Goal: Task Accomplishment & Management: Manage account settings

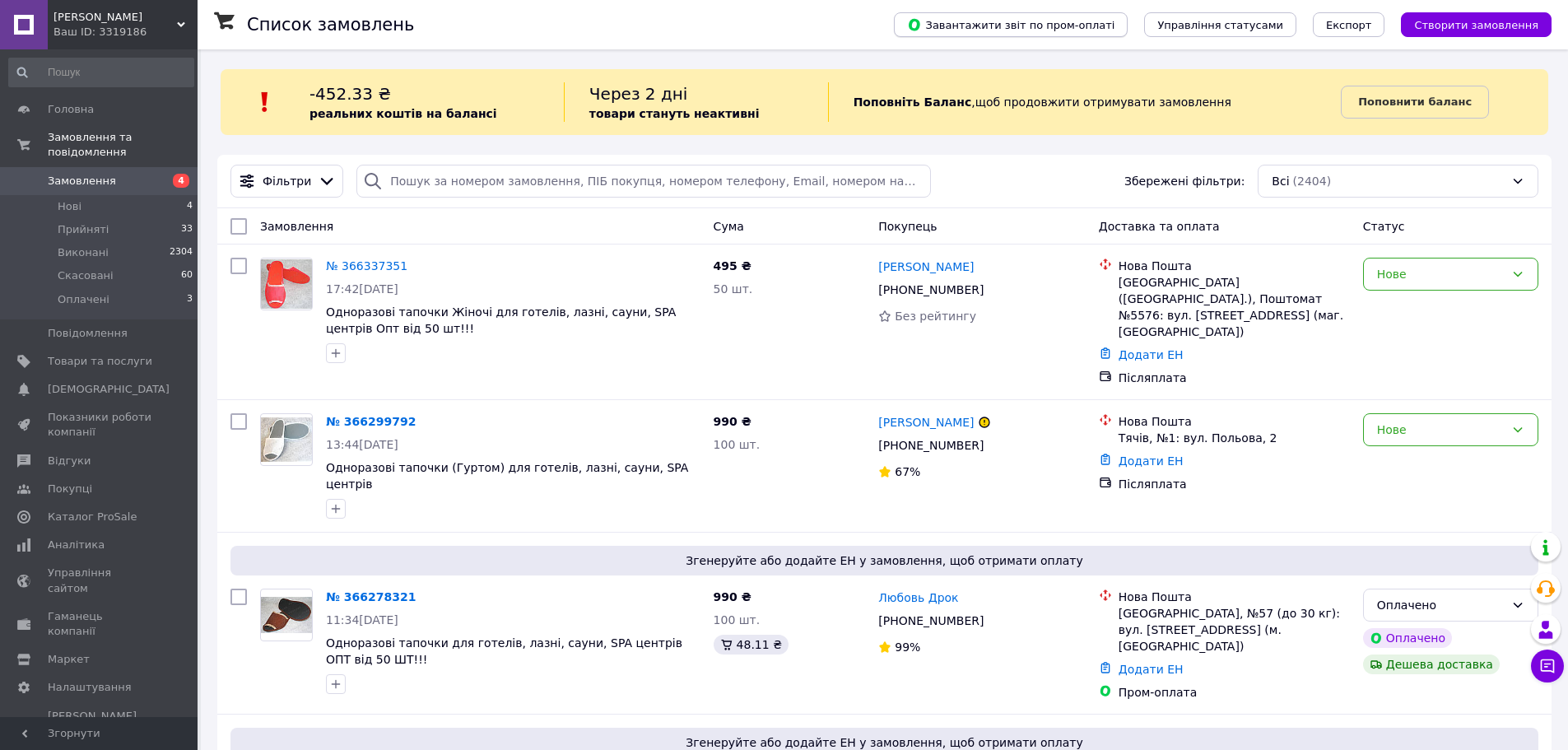
click at [1067, 24] on span "Завантажити звіт по пром-оплаті" at bounding box center [1011, 24] width 208 height 15
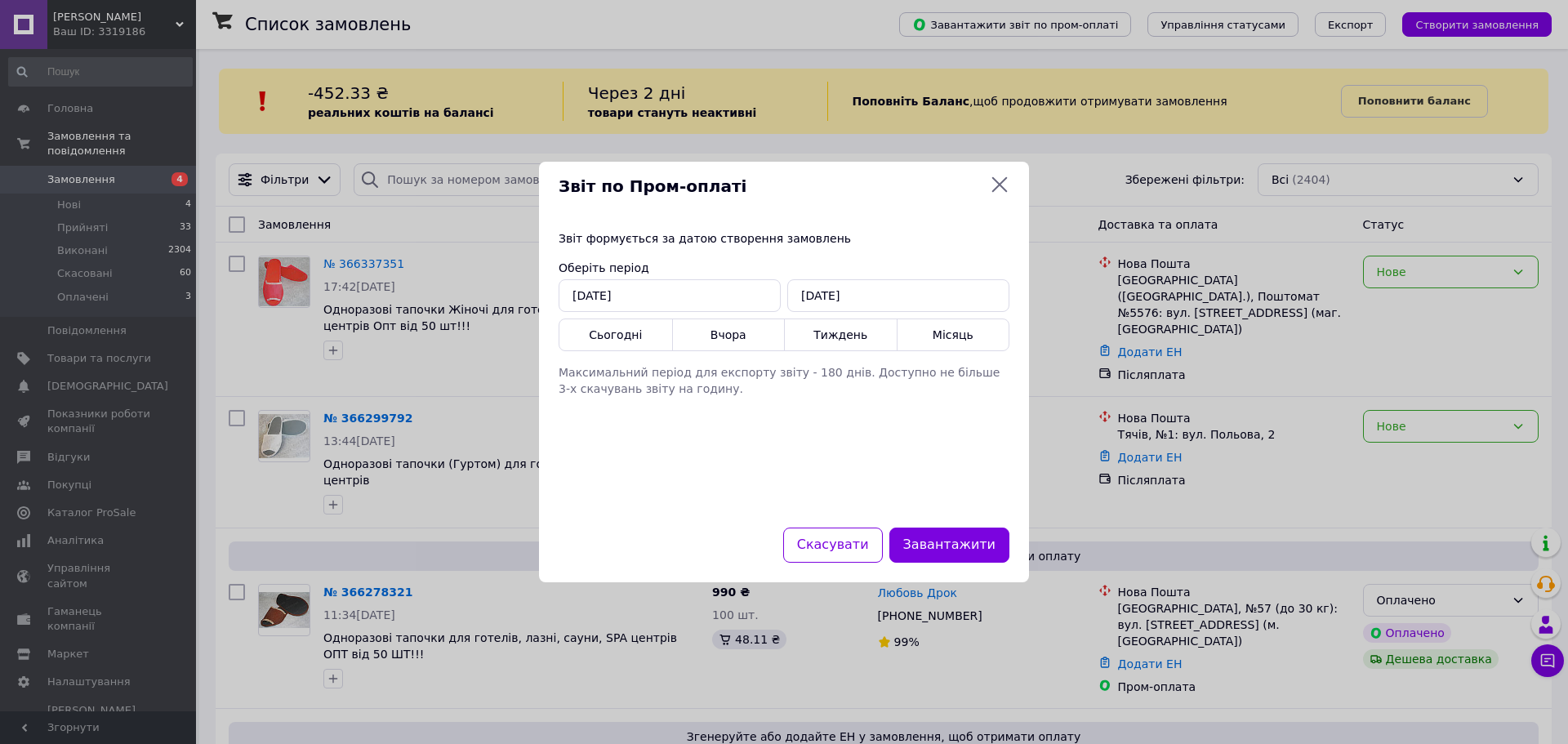
click at [1002, 176] on icon at bounding box center [999, 184] width 20 height 20
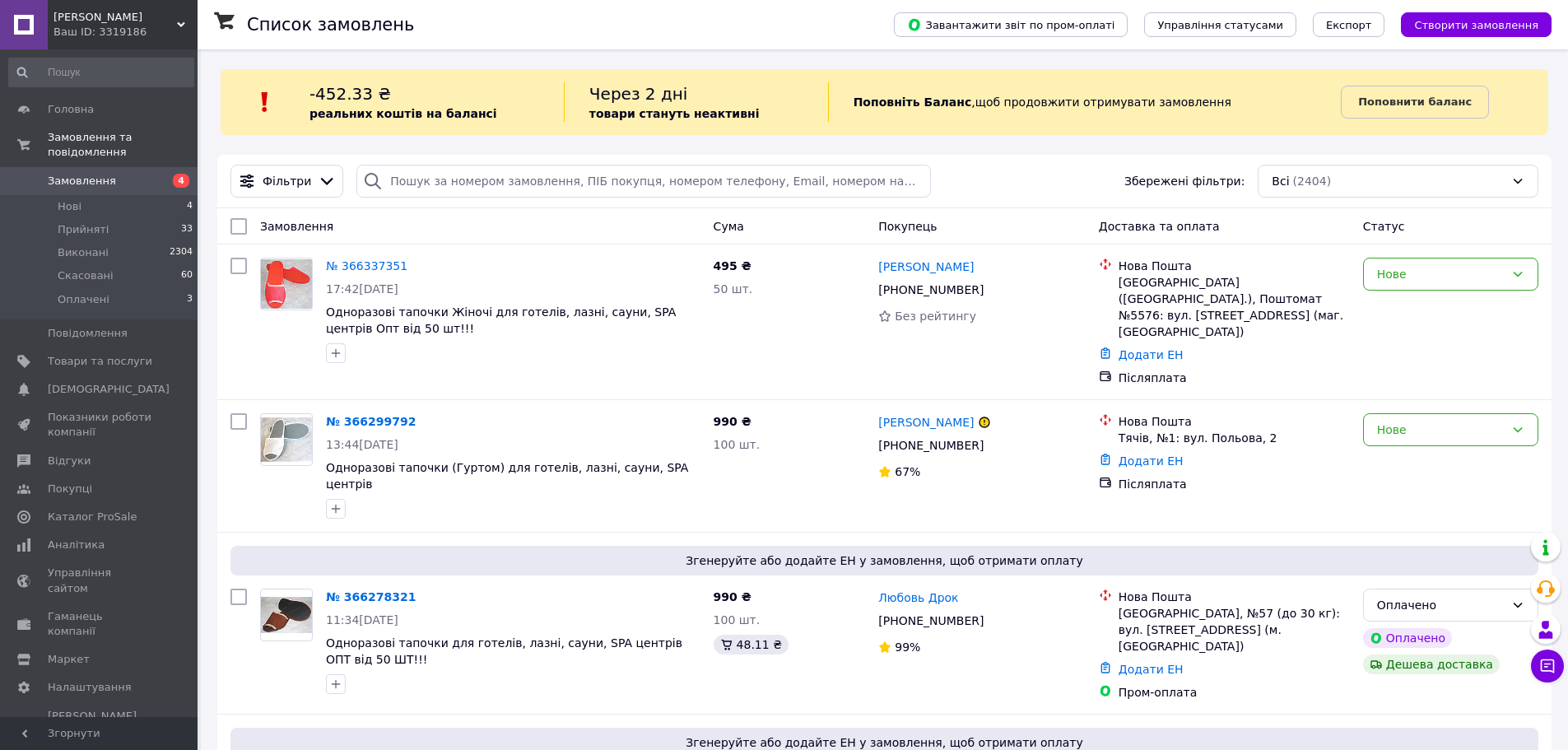
click at [99, 24] on span "[PERSON_NAME]" at bounding box center [115, 17] width 124 height 15
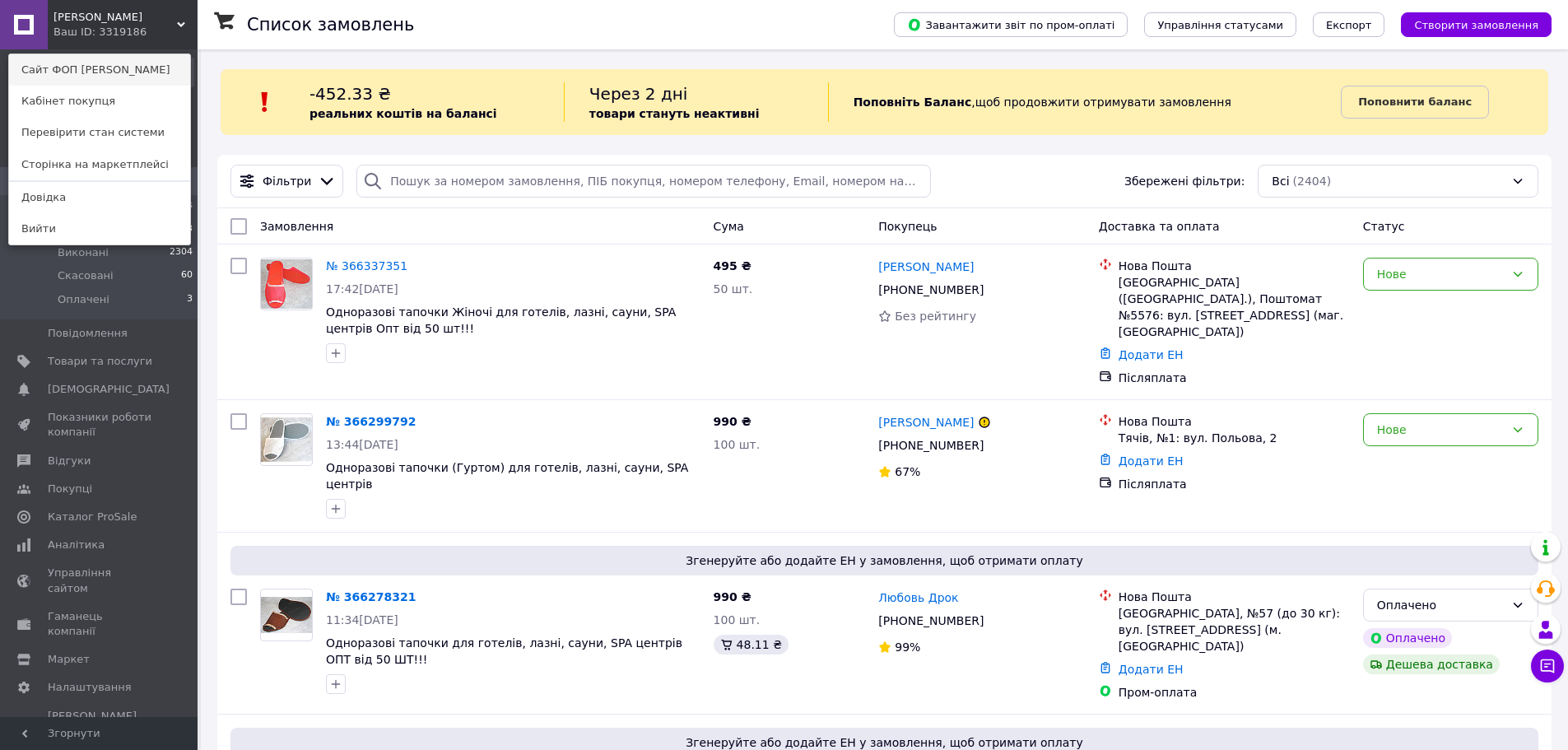
click at [108, 68] on link "Сайт ФОП [PERSON_NAME]" at bounding box center [99, 70] width 181 height 31
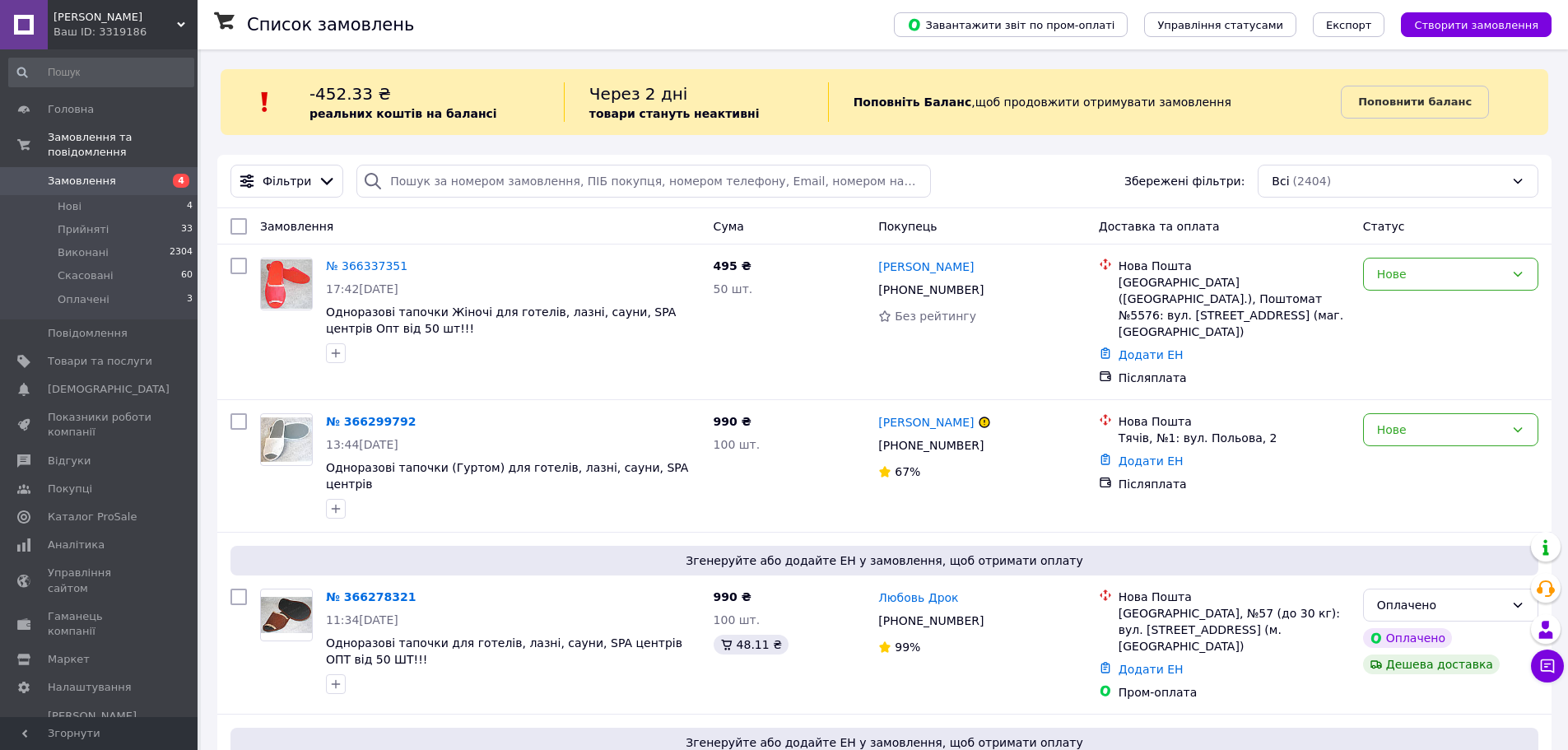
click at [99, 14] on span "[PERSON_NAME]" at bounding box center [115, 17] width 124 height 15
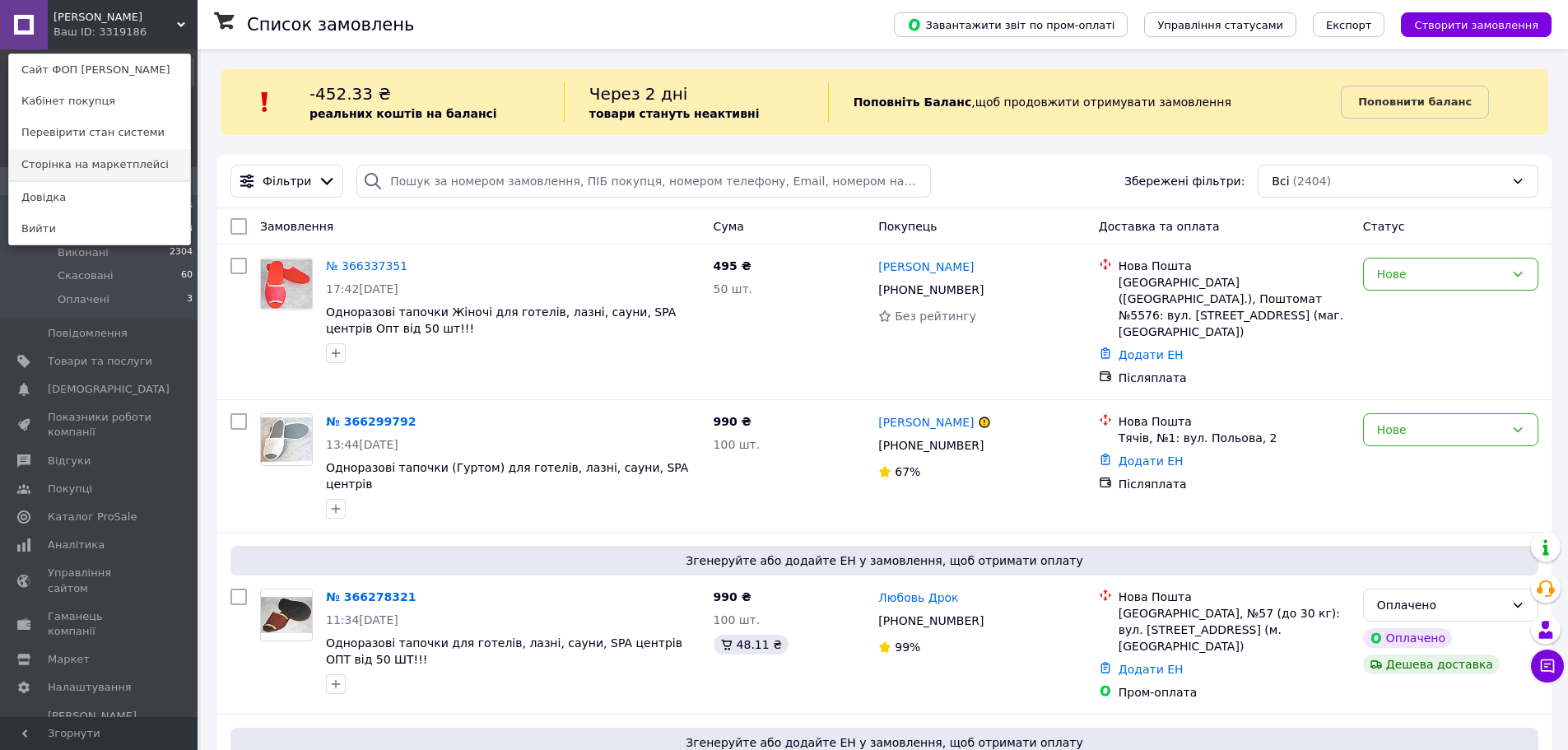
click at [113, 160] on link "Сторінка на маркетплейсі" at bounding box center [99, 165] width 181 height 31
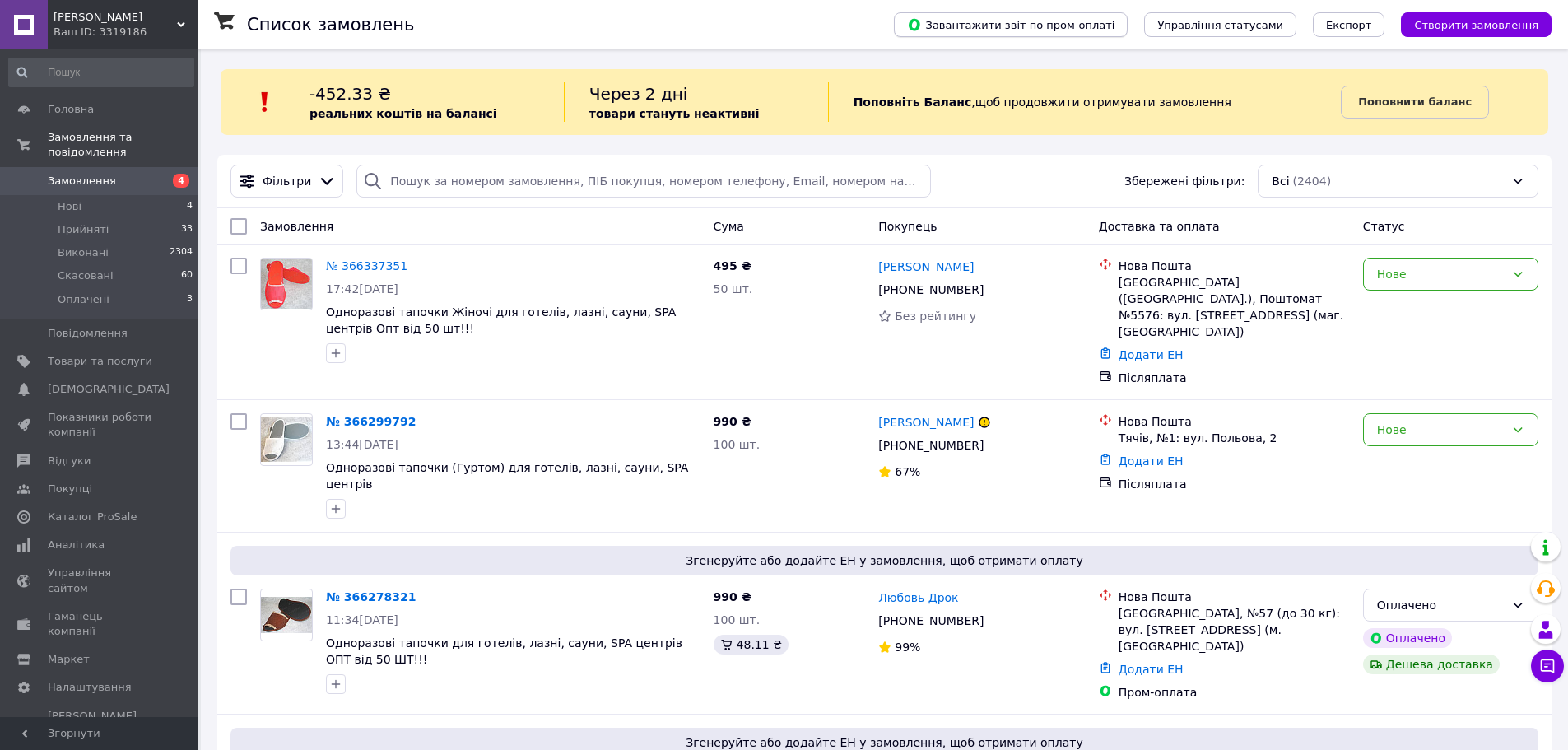
click at [1067, 17] on button "Завантажити звіт по пром-оплаті" at bounding box center [1011, 24] width 234 height 24
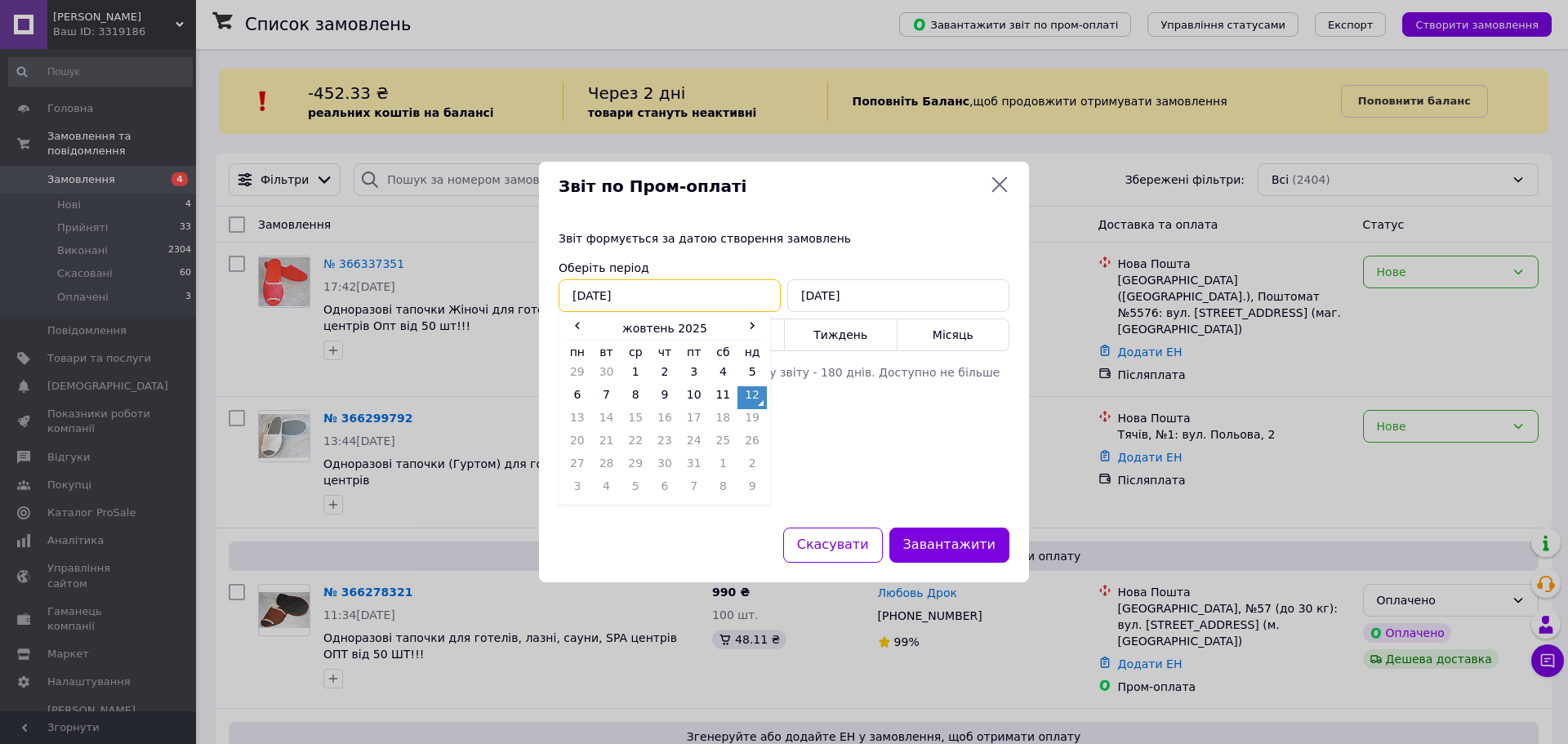
click at [623, 297] on input "[DATE]" at bounding box center [670, 296] width 222 height 33
click at [578, 323] on span "‹" at bounding box center [577, 324] width 29 height 16
click at [575, 414] on td "8" at bounding box center [577, 420] width 29 height 22
type input "08.09.2025"
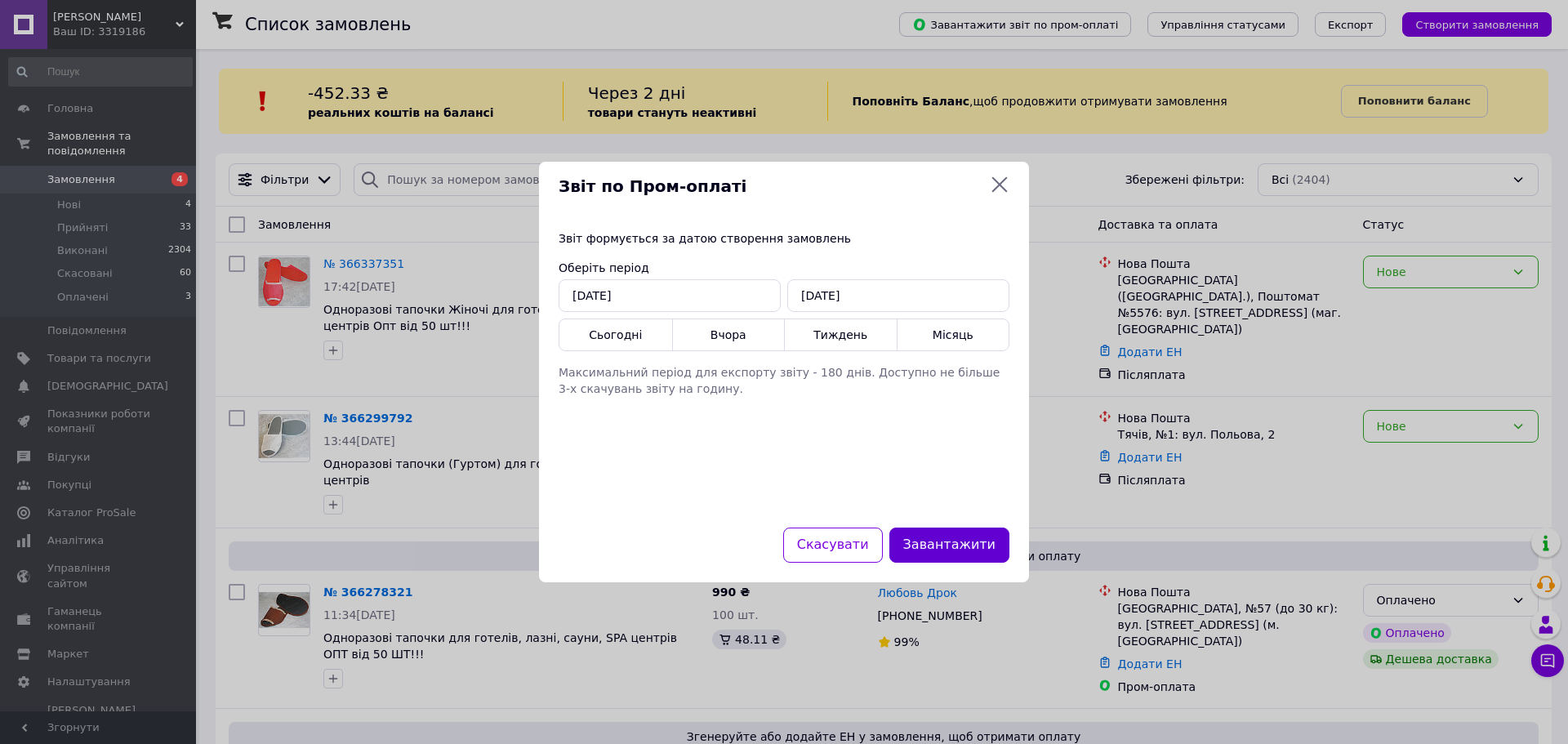
click at [986, 535] on button "Завантажити" at bounding box center [949, 545] width 120 height 35
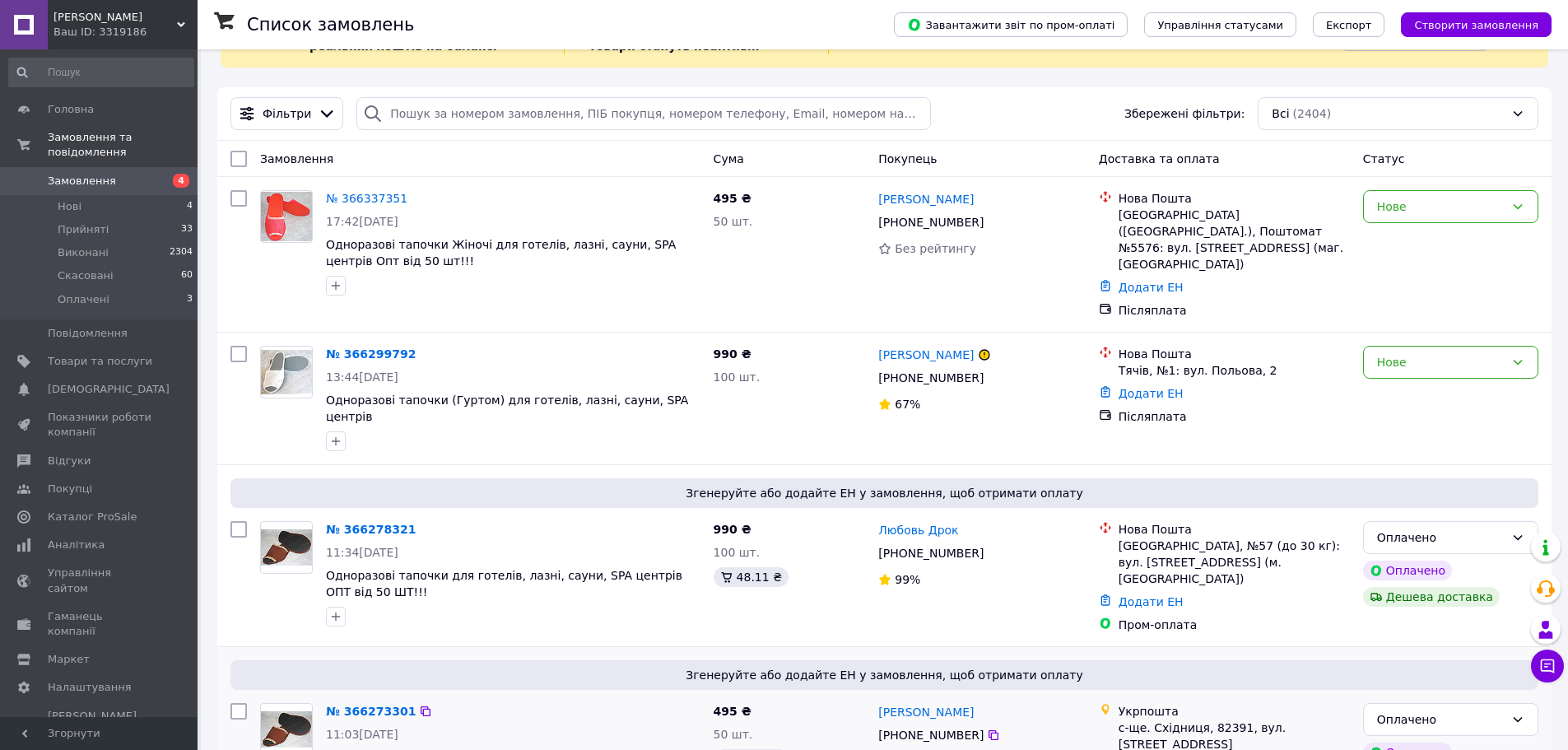
scroll to position [247, 0]
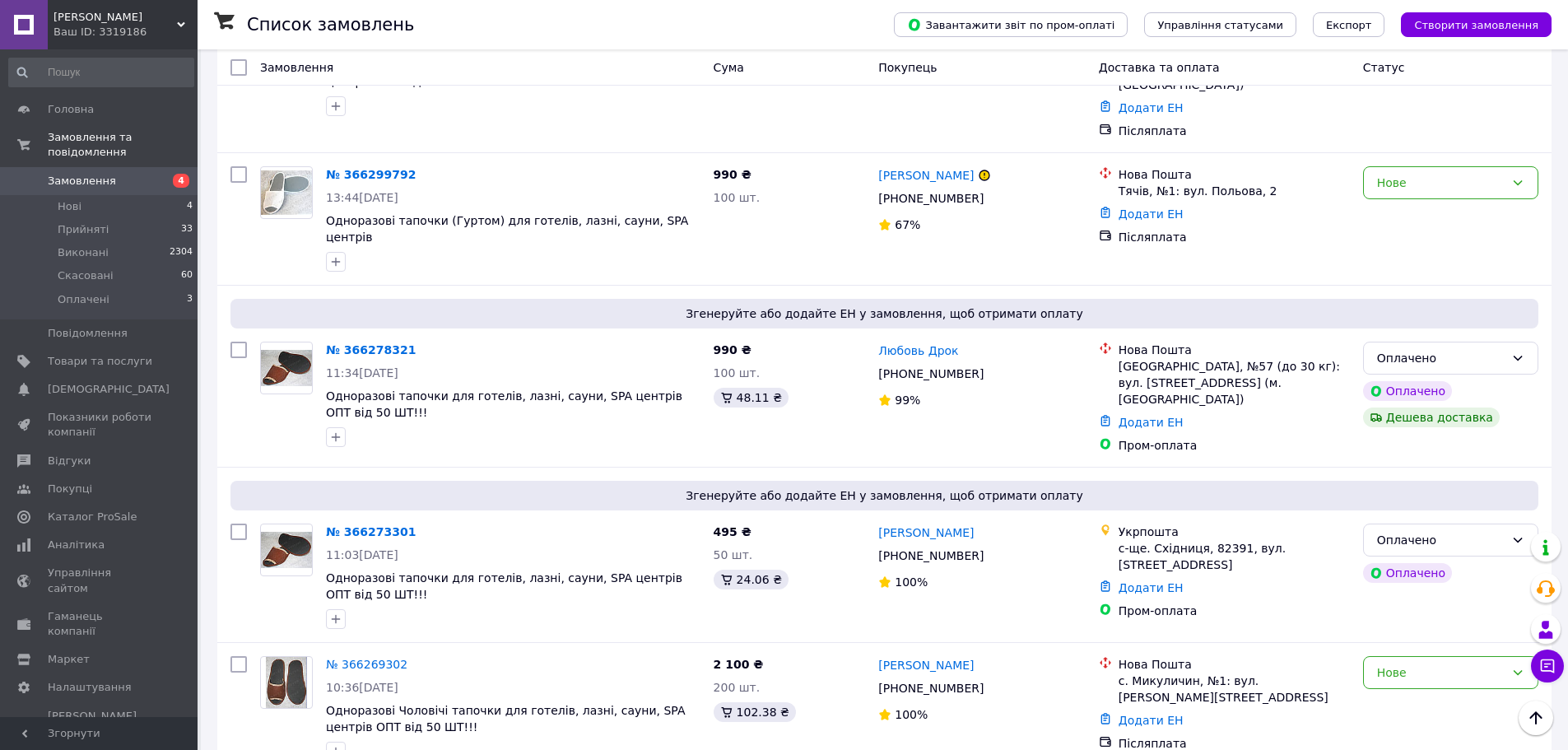
click at [369, 344] on link "№ 366278321" at bounding box center [371, 350] width 90 height 13
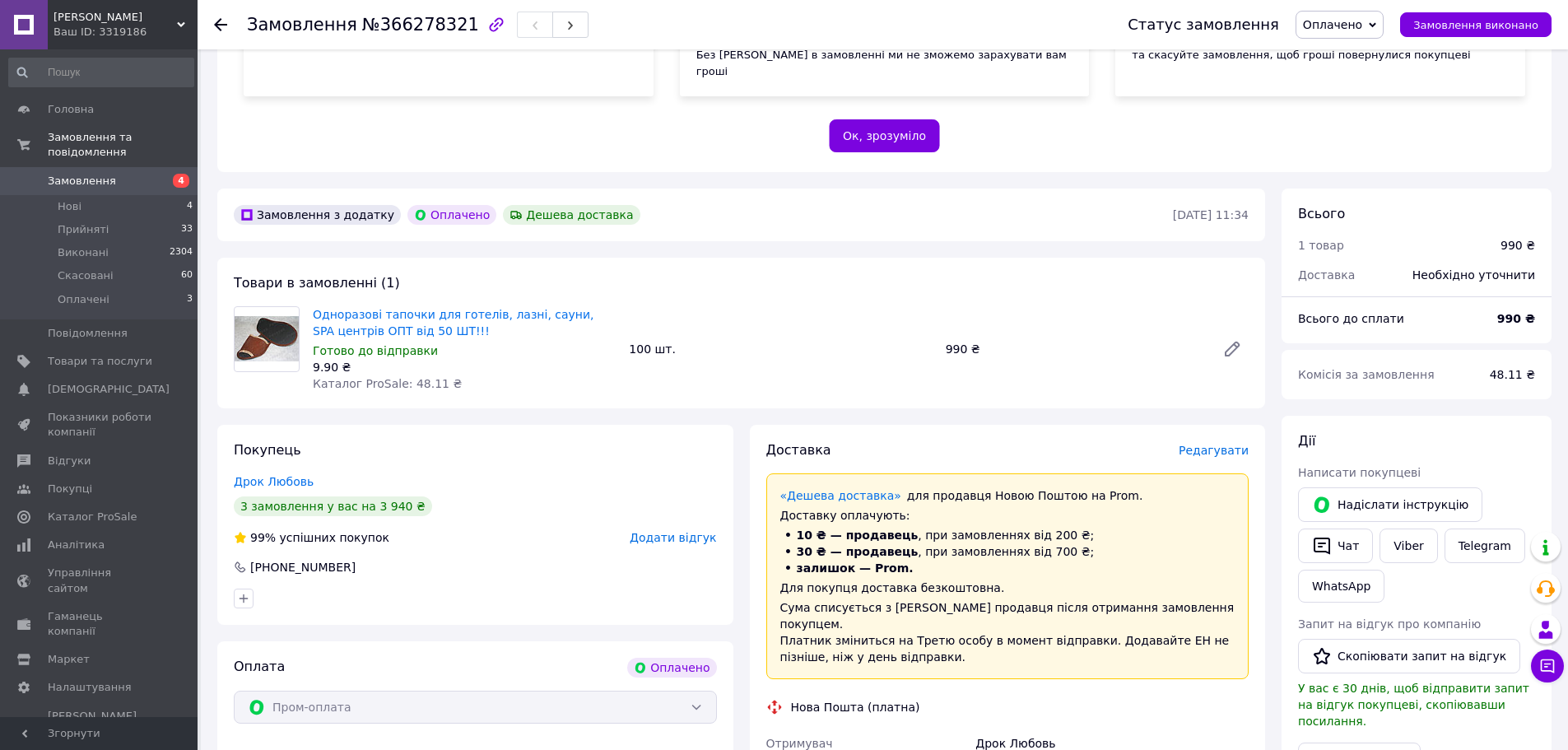
scroll to position [330, 0]
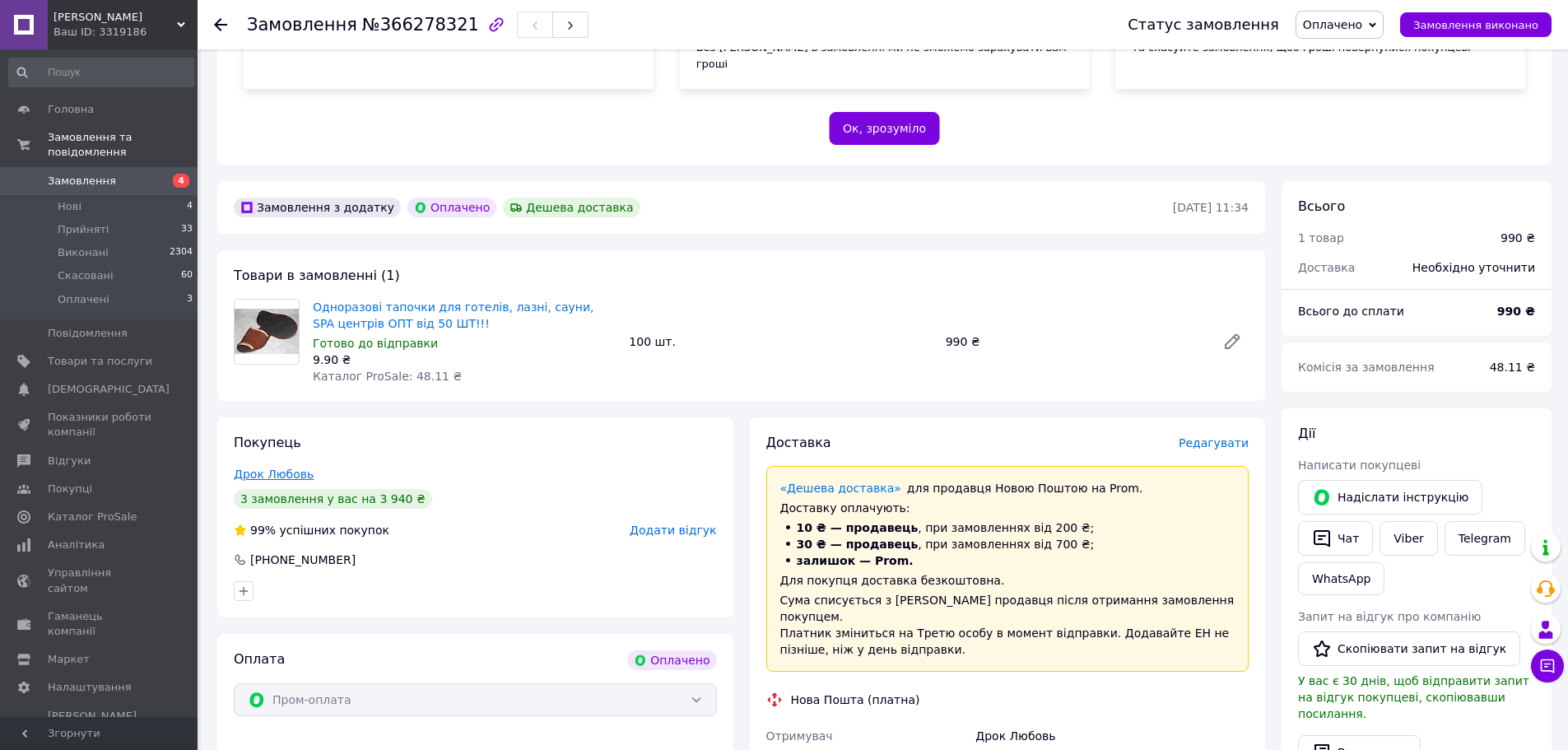
click at [272, 467] on link "Дрок Любовь" at bounding box center [274, 474] width 80 height 13
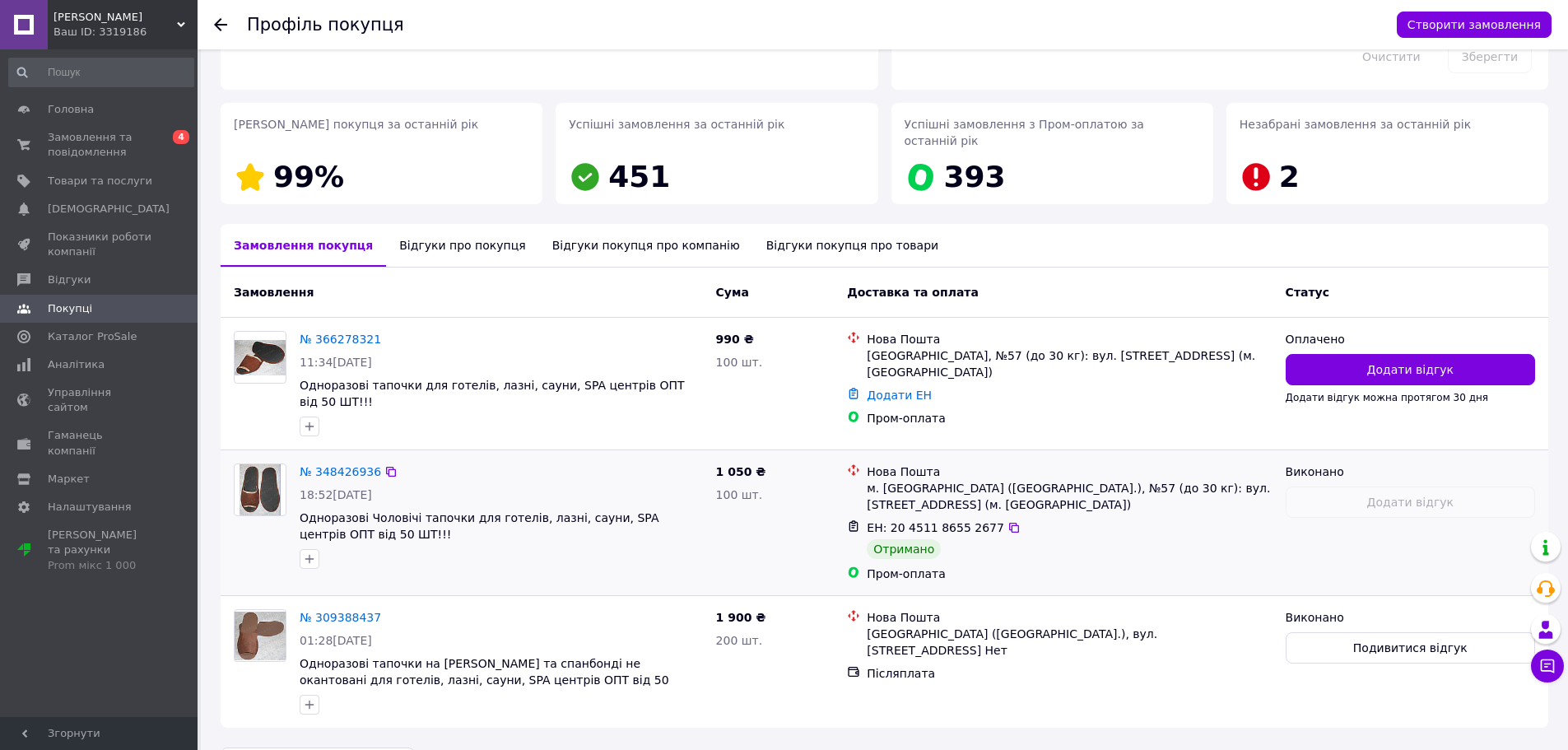
scroll to position [215, 0]
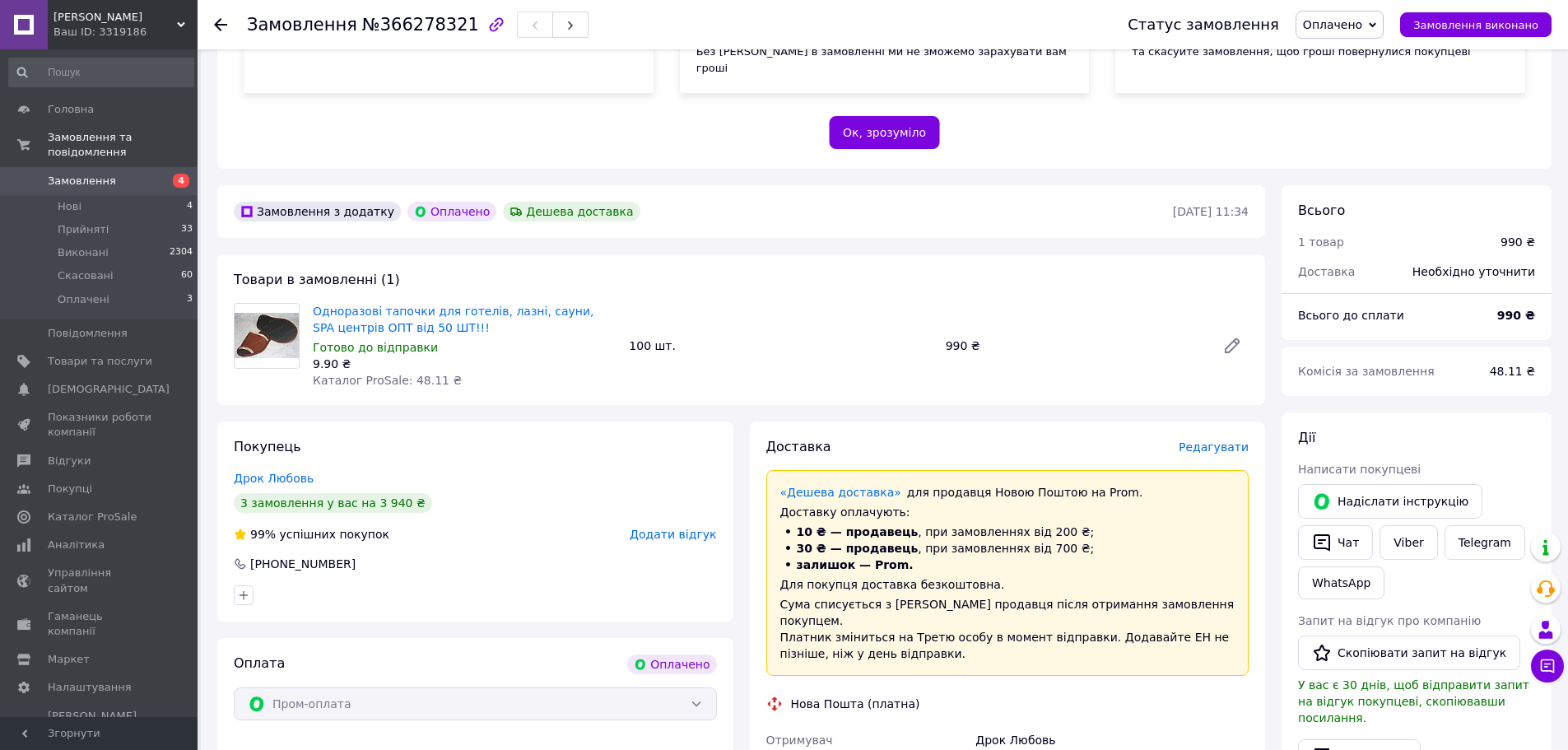
scroll to position [331, 0]
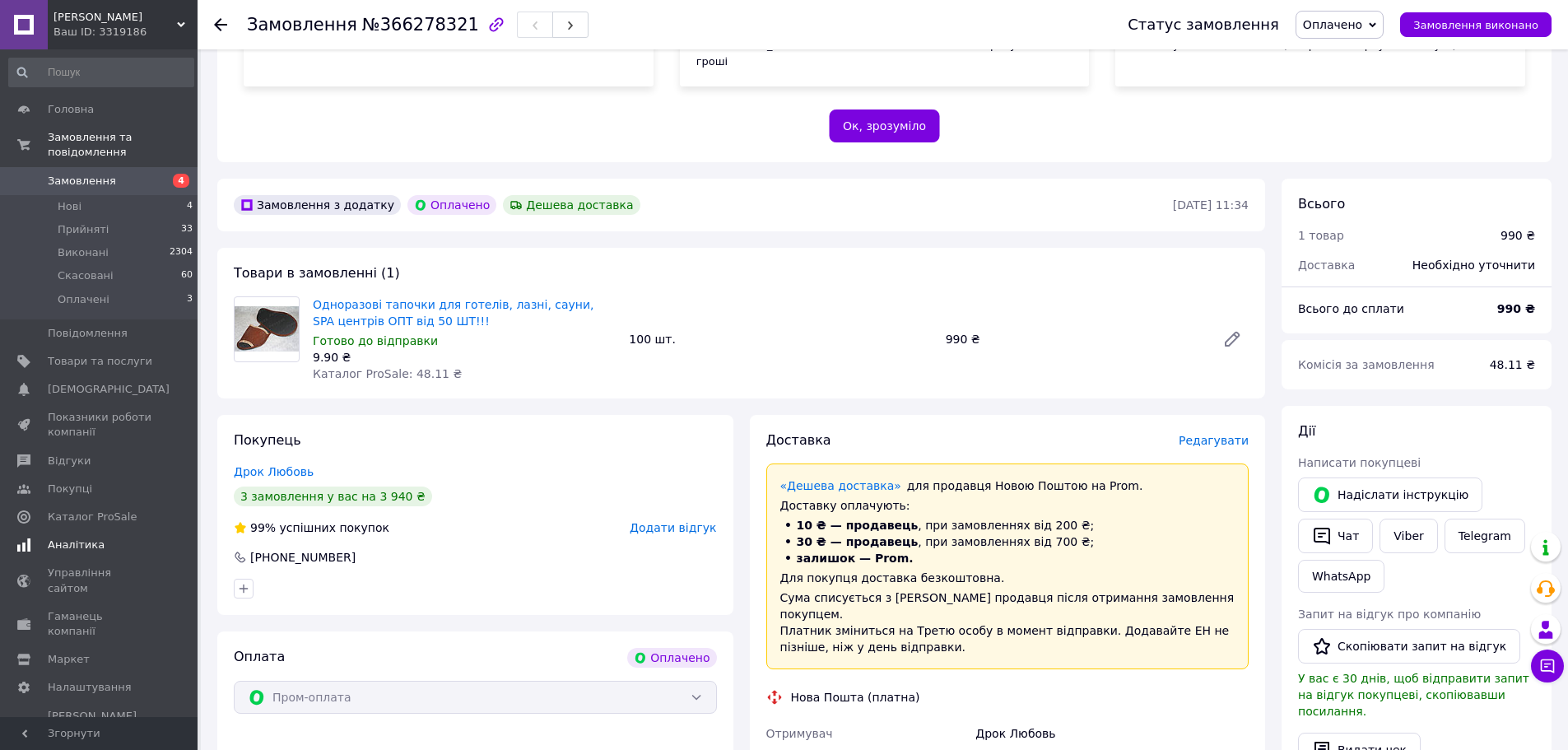
click at [93, 382] on span "[DEMOGRAPHIC_DATA]" at bounding box center [109, 389] width 122 height 15
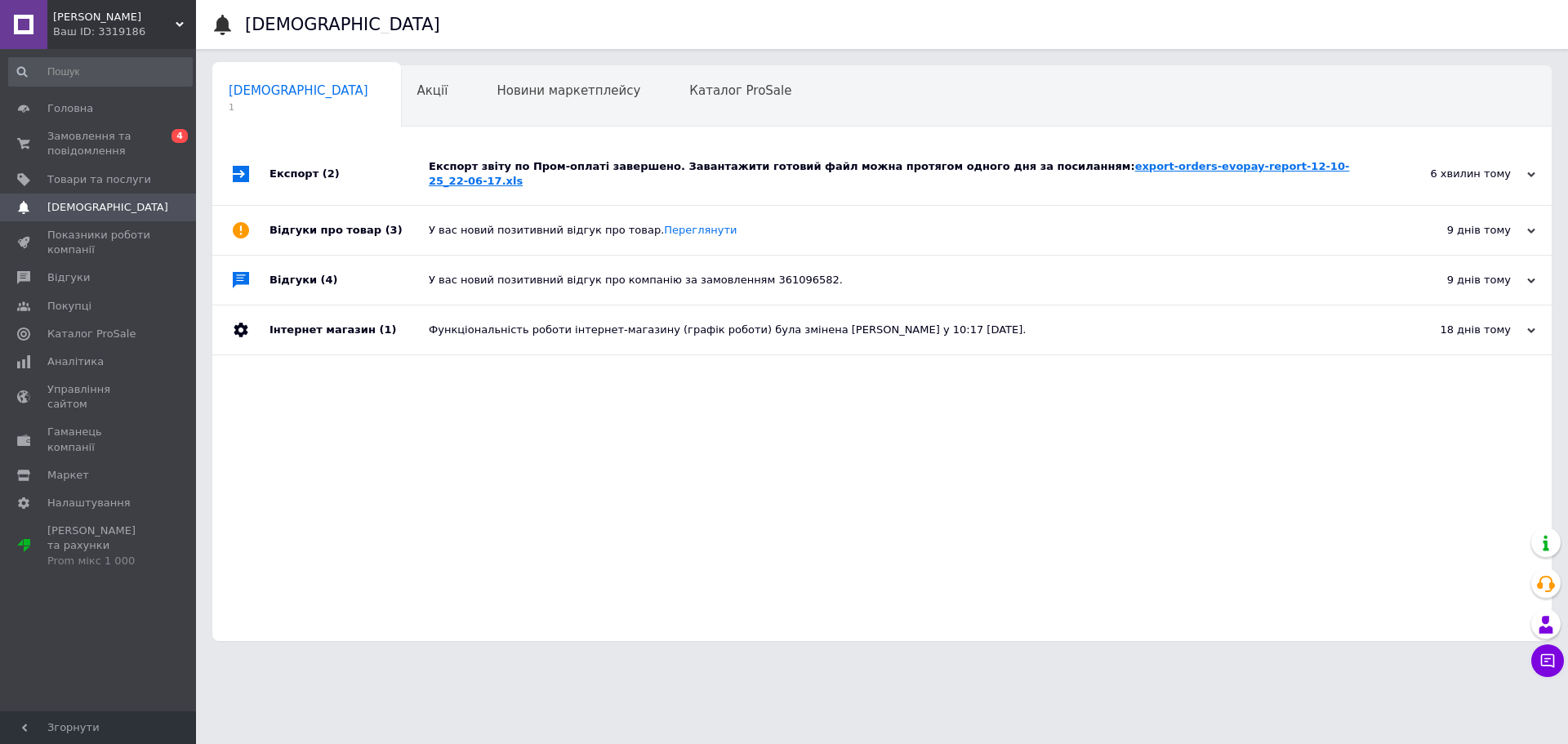
click at [1216, 165] on link "export-orders-evopay-report-12-10-25_22-06-17.xls" at bounding box center [890, 173] width 921 height 27
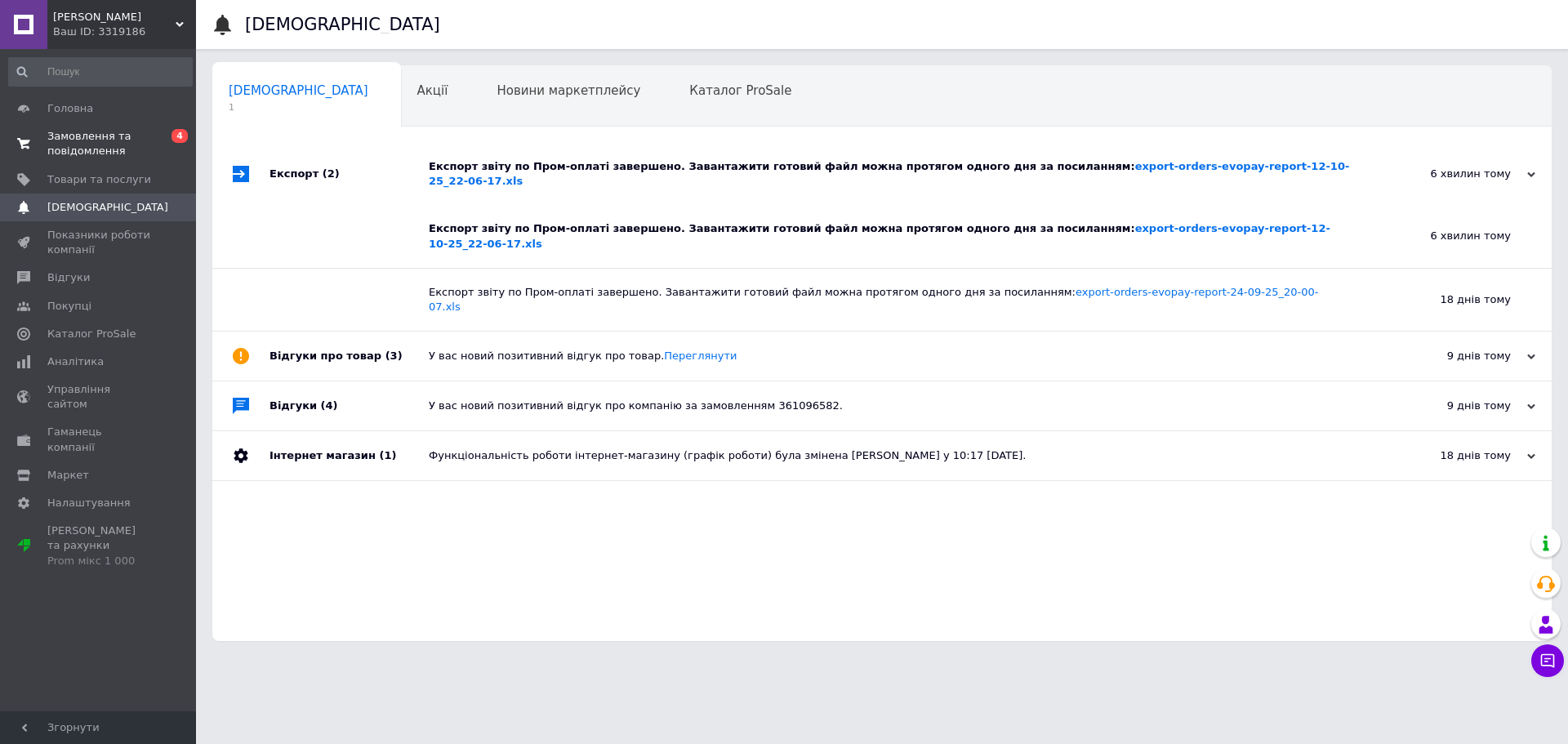
click at [83, 149] on span "Замовлення та повідомлення" at bounding box center [100, 144] width 104 height 29
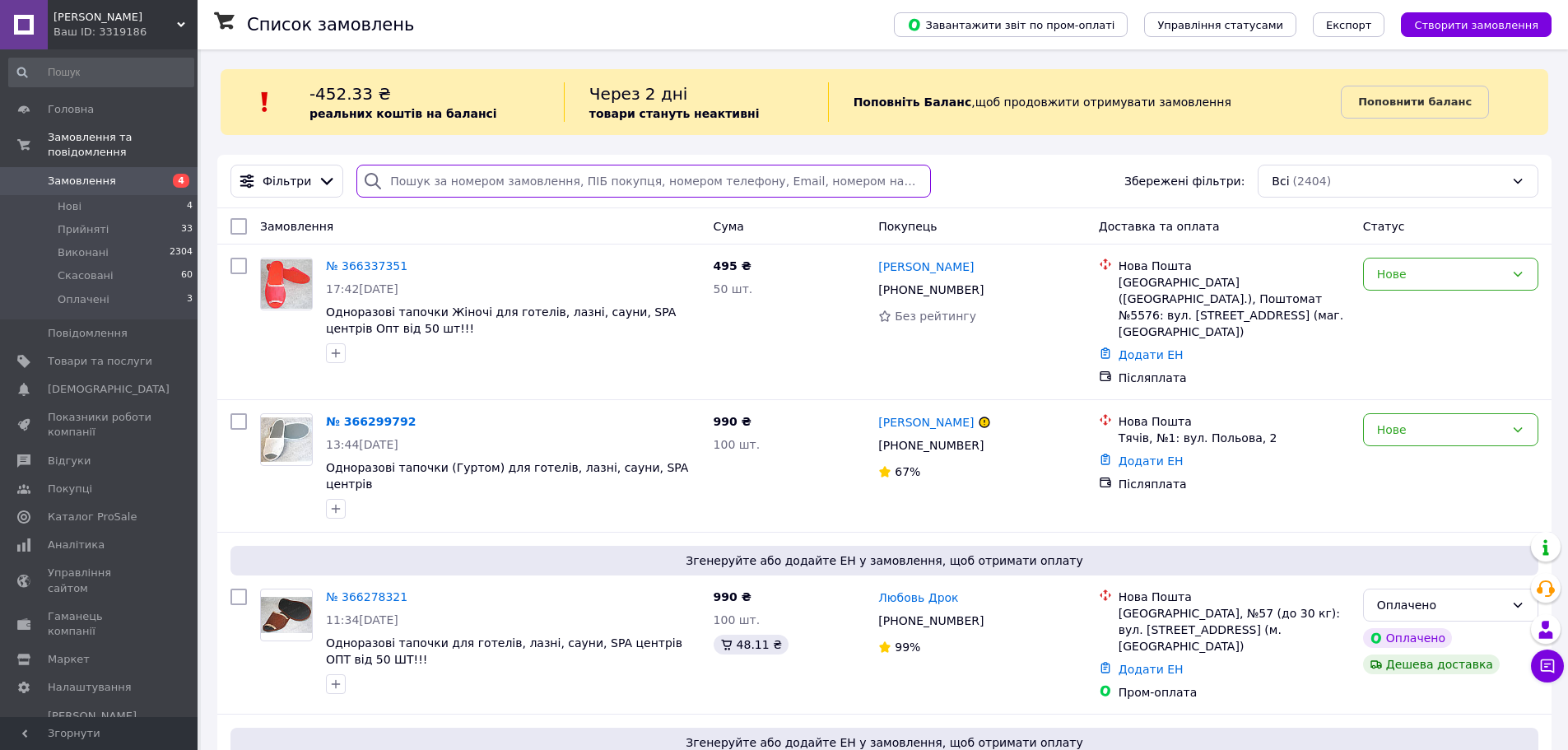
click at [412, 184] on input "search" at bounding box center [644, 181] width 574 height 33
paste input "362956037"
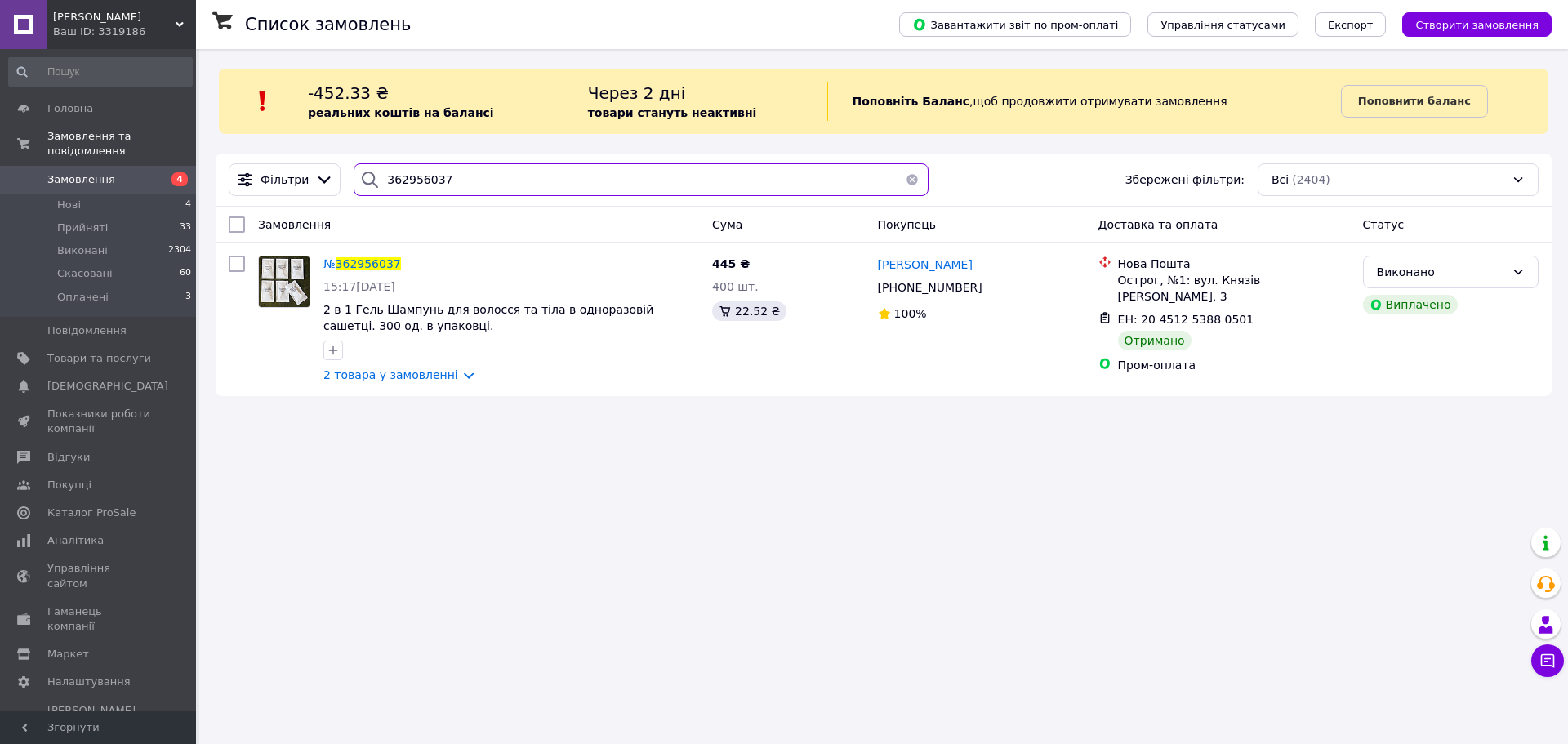
drag, startPoint x: 451, startPoint y: 170, endPoint x: 372, endPoint y: 197, distance: 83.5
click at [347, 191] on div "362956037" at bounding box center [641, 180] width 588 height 33
paste input "303929"
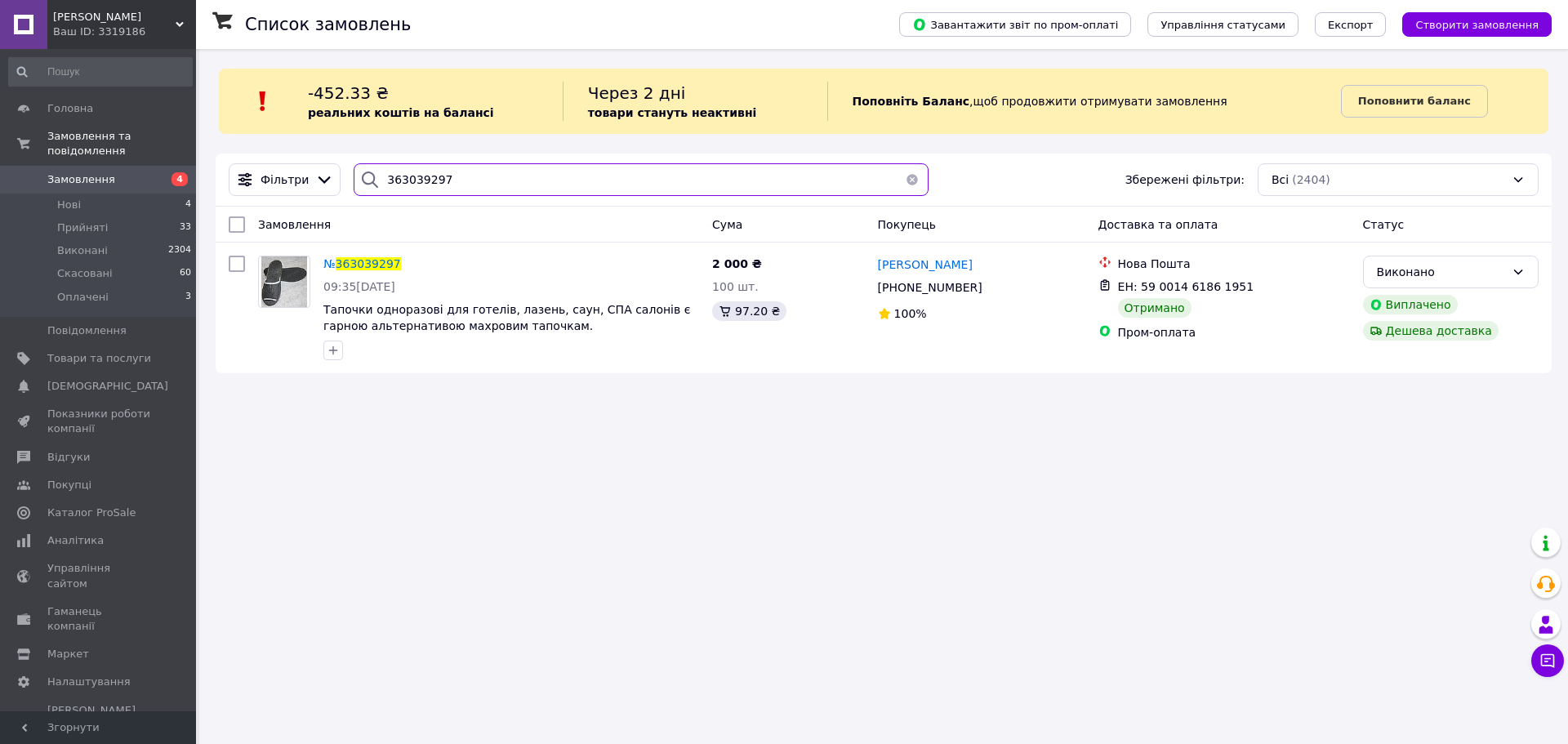
drag, startPoint x: 440, startPoint y: 176, endPoint x: 354, endPoint y: 177, distance: 86.0
click at [354, 177] on div "363039297" at bounding box center [641, 180] width 575 height 33
paste input "284632"
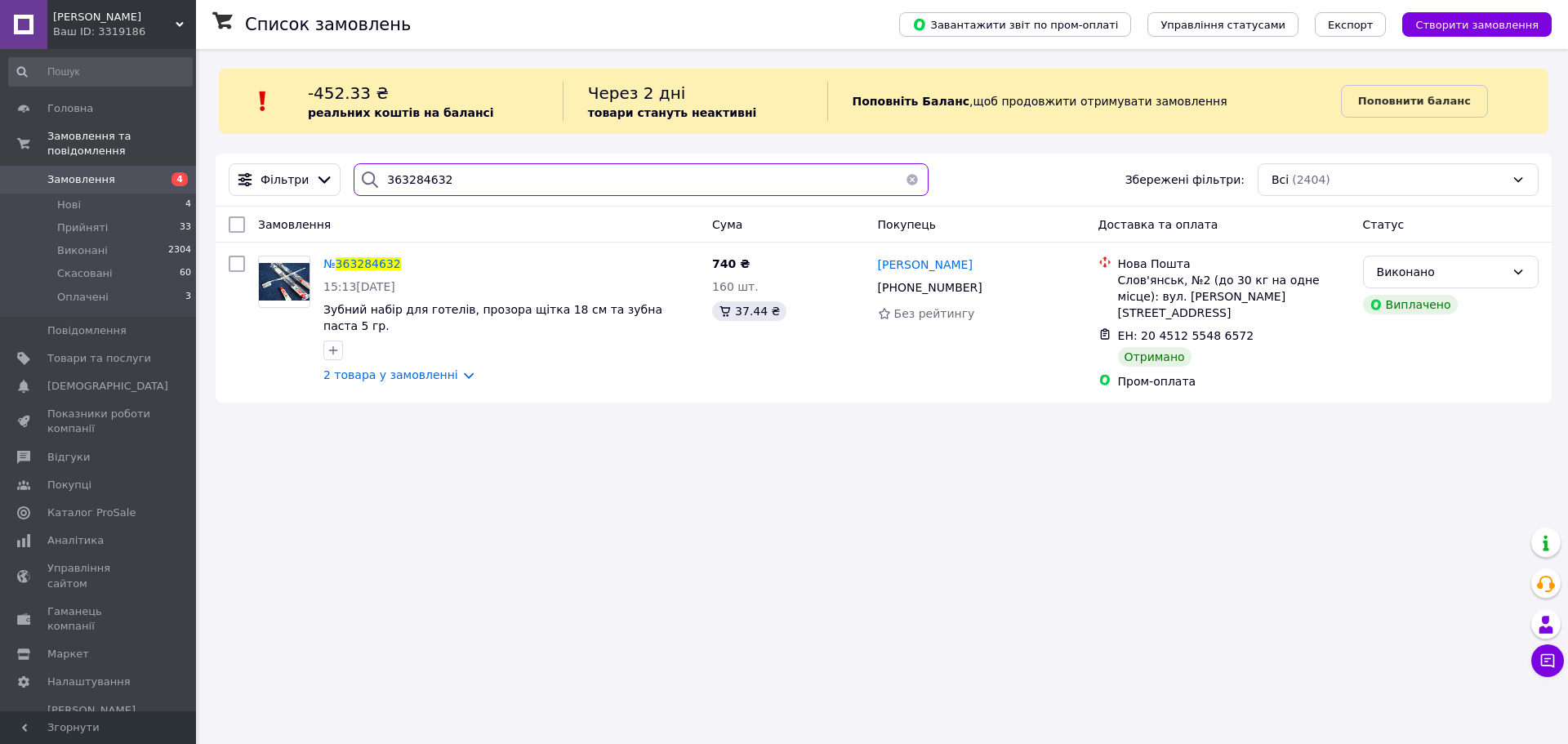
type input "363284632"
click at [97, 290] on span "Оплачені" at bounding box center [82, 297] width 51 height 15
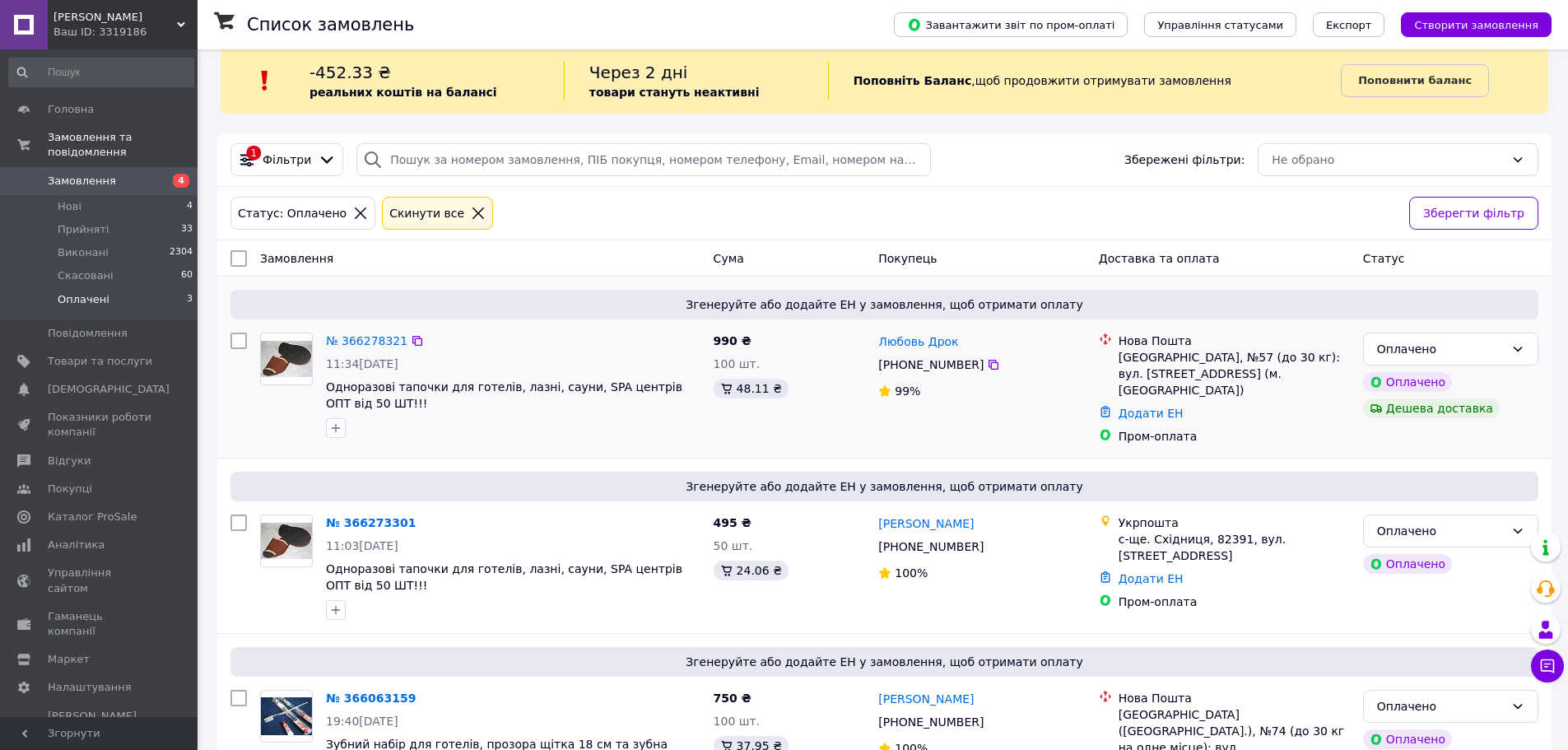
scroll to position [81, 0]
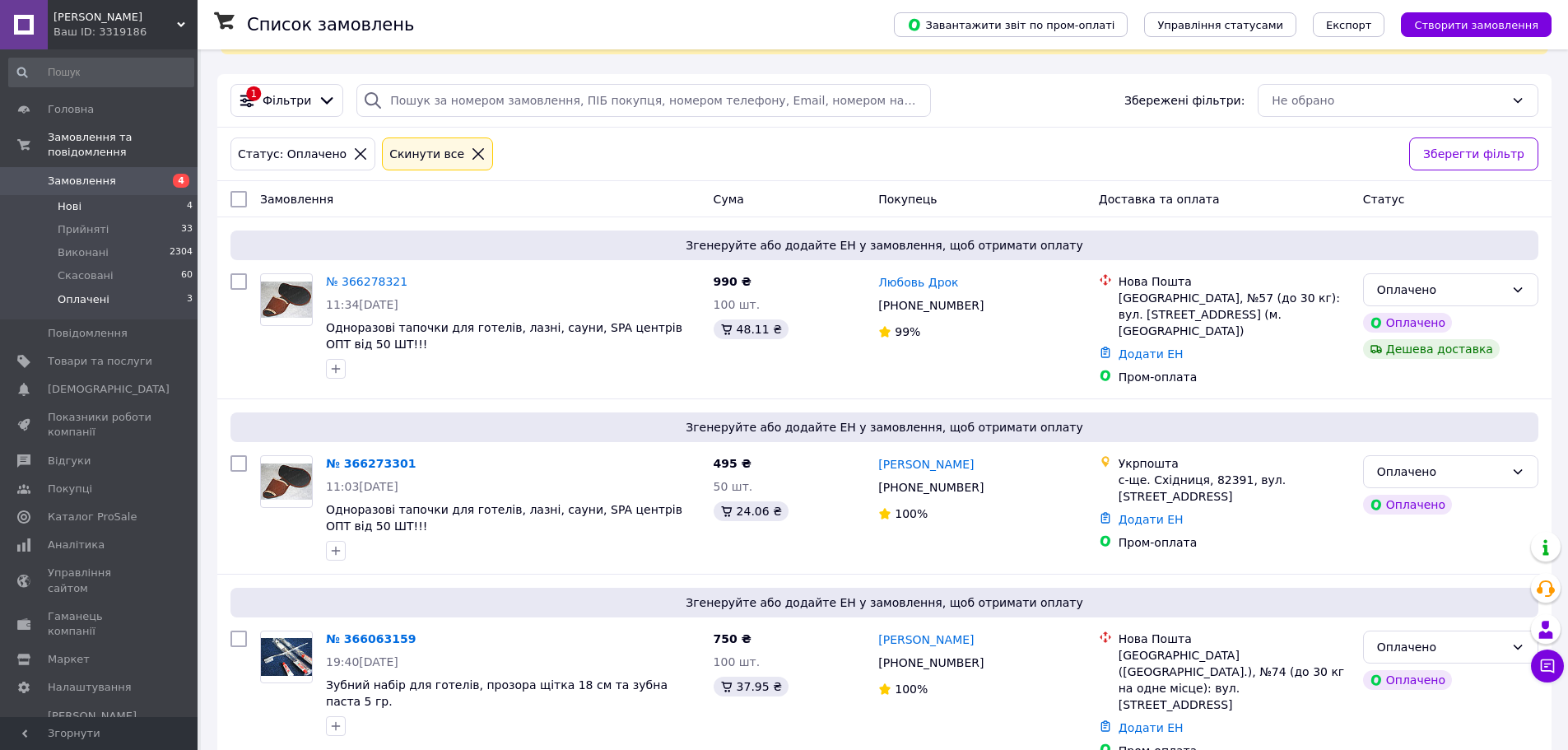
click at [66, 199] on span "Нові" at bounding box center [69, 206] width 24 height 15
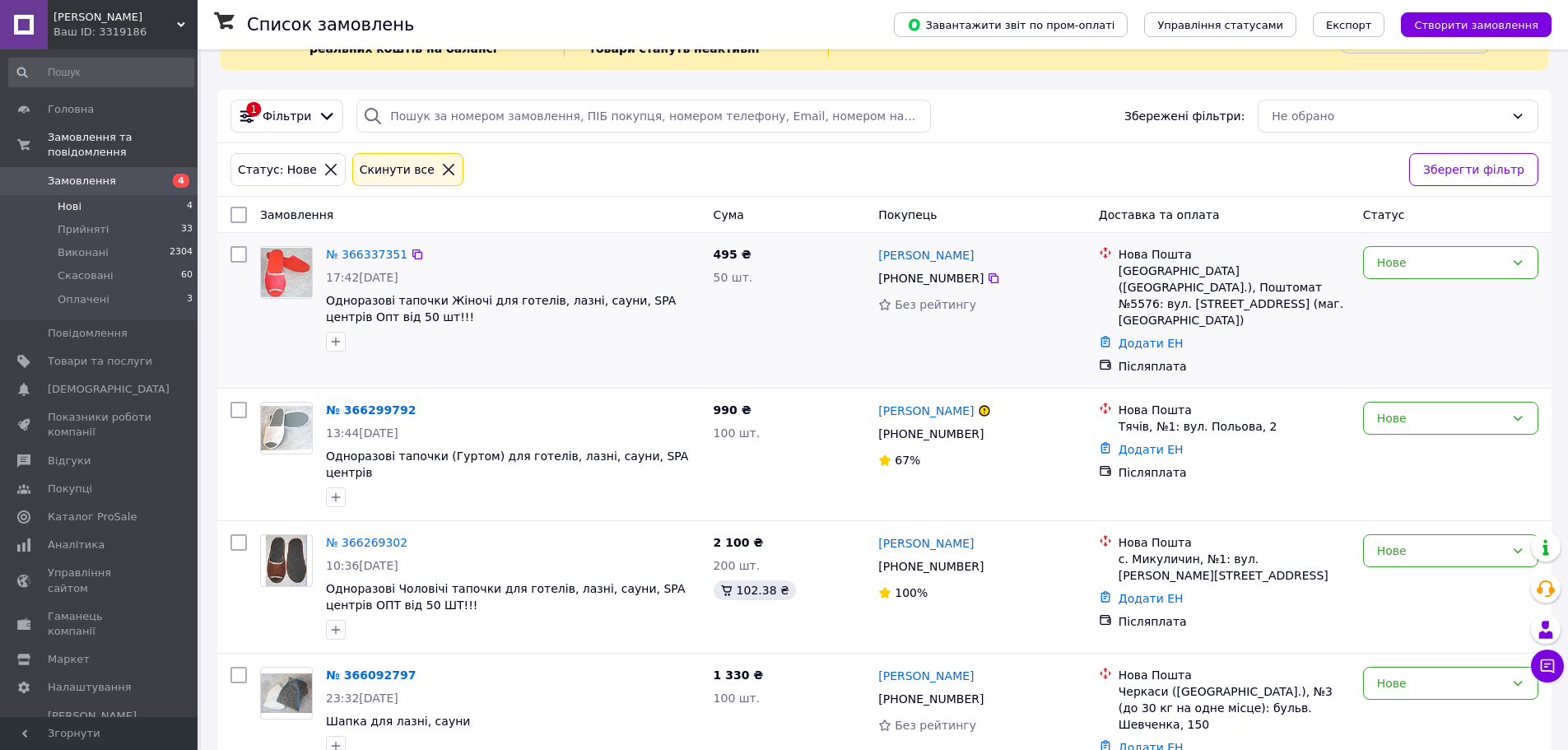
scroll to position [68, 0]
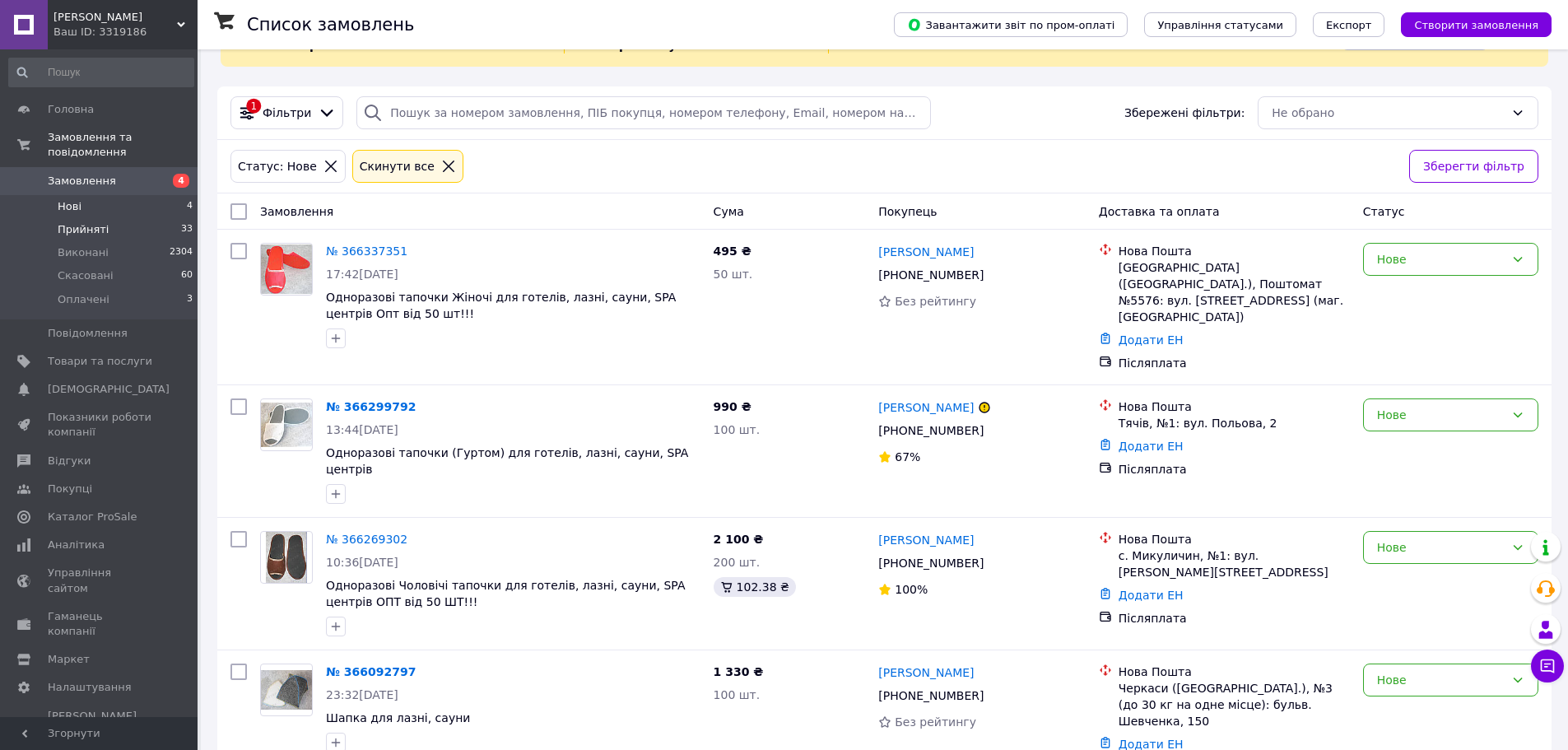
click at [76, 222] on span "Прийняті" at bounding box center [83, 229] width 51 height 15
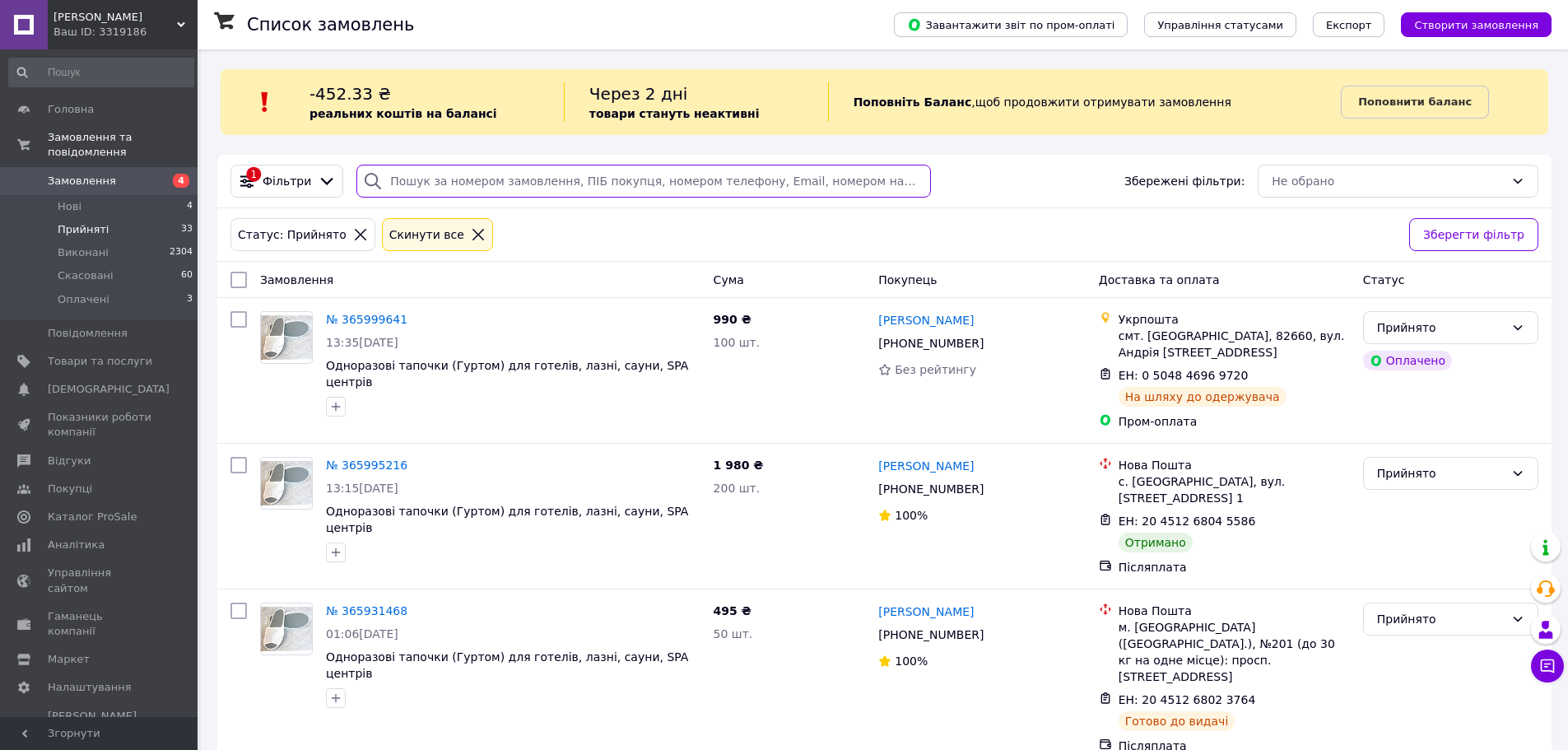
click at [398, 170] on input "search" at bounding box center [644, 181] width 574 height 33
paste input "363284632"
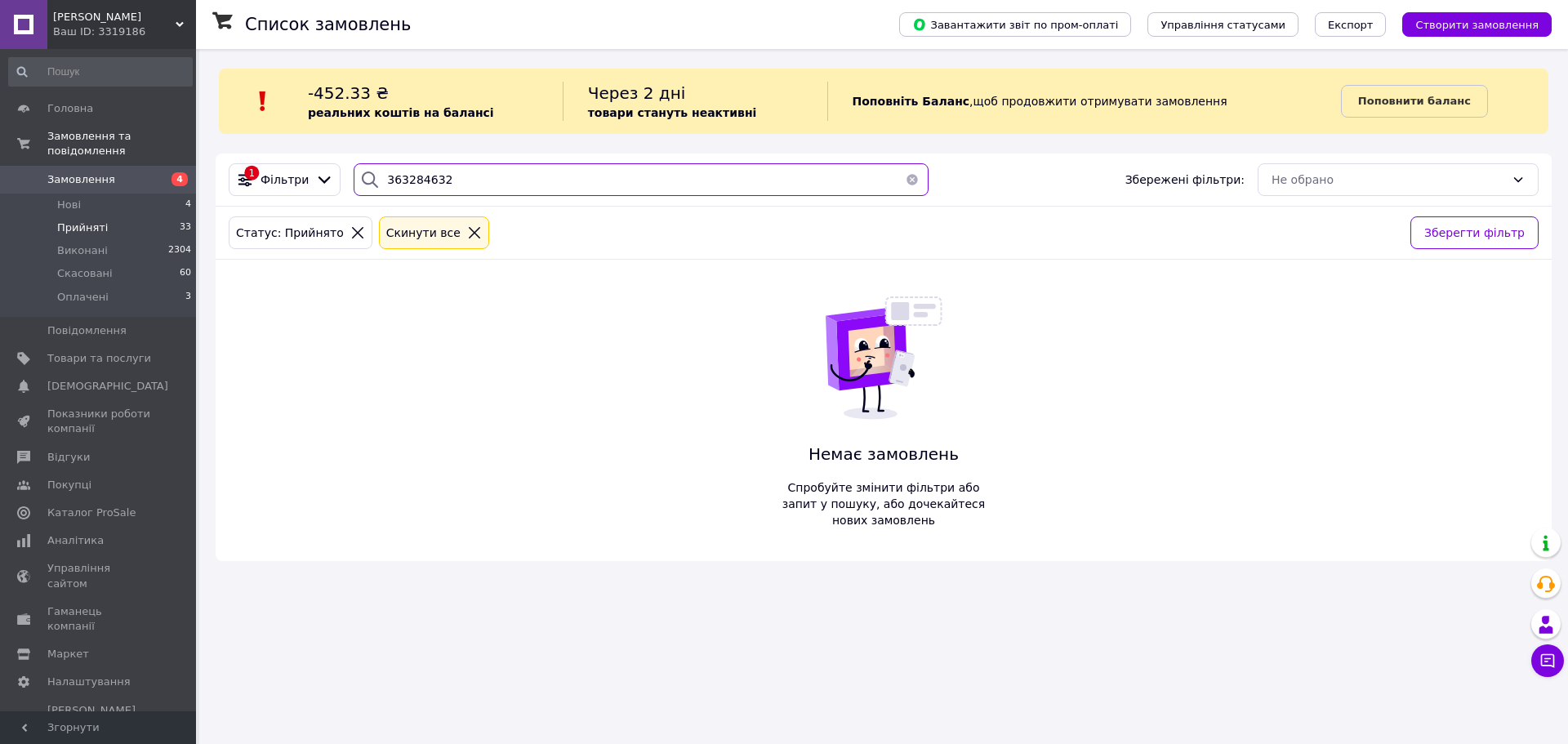
type input "363284632"
drag, startPoint x: 441, startPoint y: 178, endPoint x: 372, endPoint y: 193, distance: 70.6
click at [372, 193] on div "363284632" at bounding box center [641, 180] width 575 height 33
click at [74, 172] on span "Замовлення" at bounding box center [81, 179] width 67 height 15
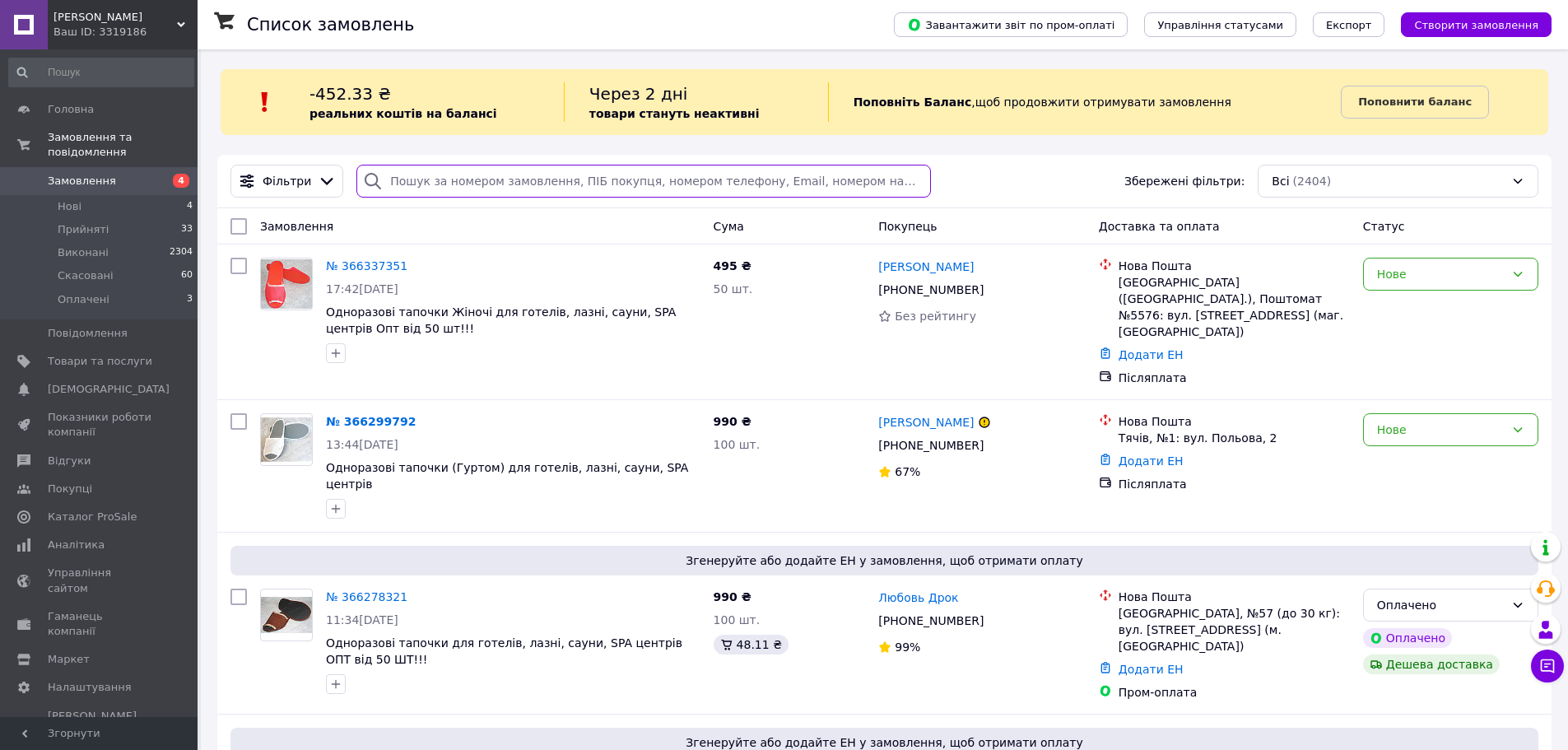
click at [410, 181] on input "search" at bounding box center [644, 181] width 574 height 33
paste input "363284632"
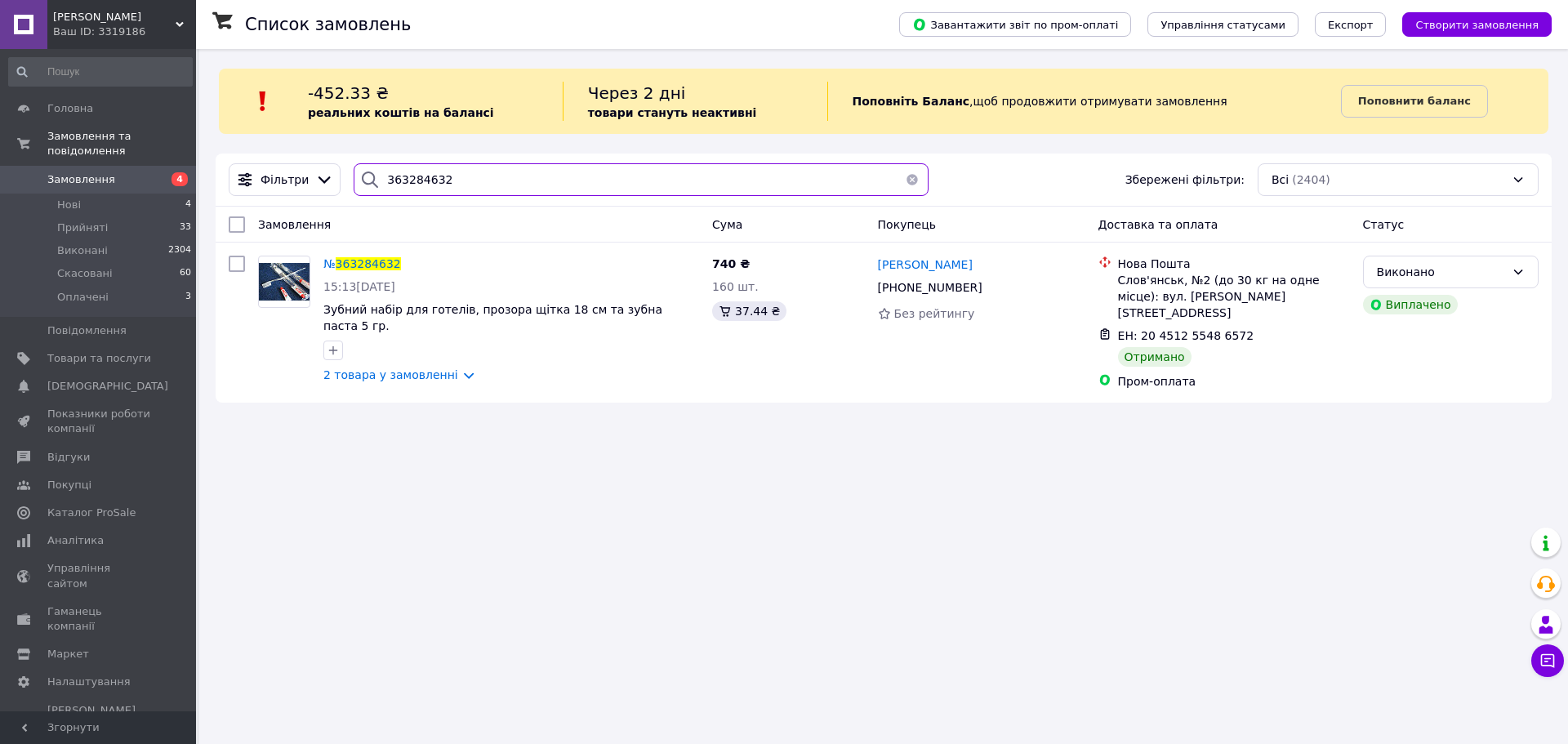
type input "363284632"
click at [378, 260] on span "363284632" at bounding box center [369, 263] width 66 height 13
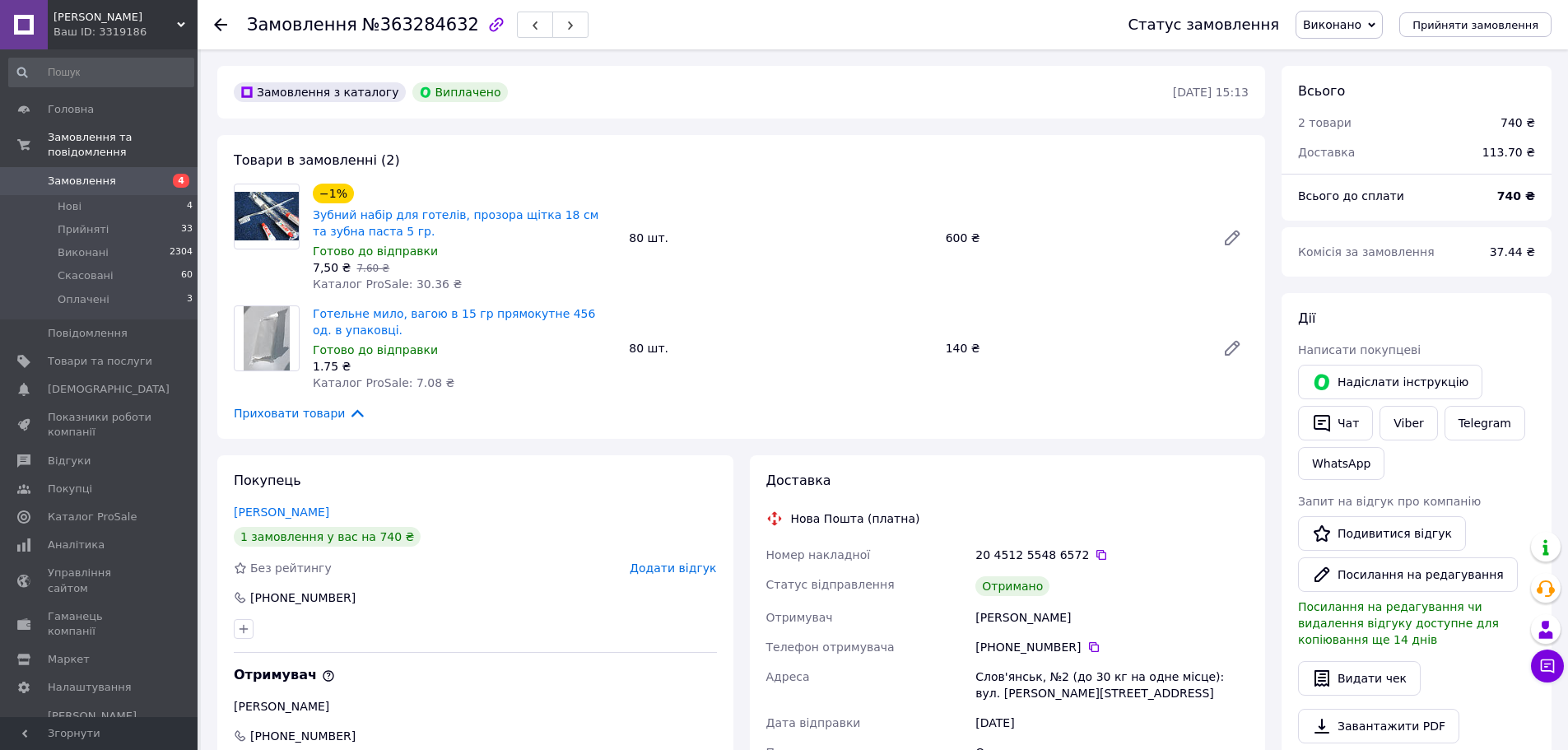
click at [82, 174] on span "Замовлення" at bounding box center [82, 181] width 68 height 15
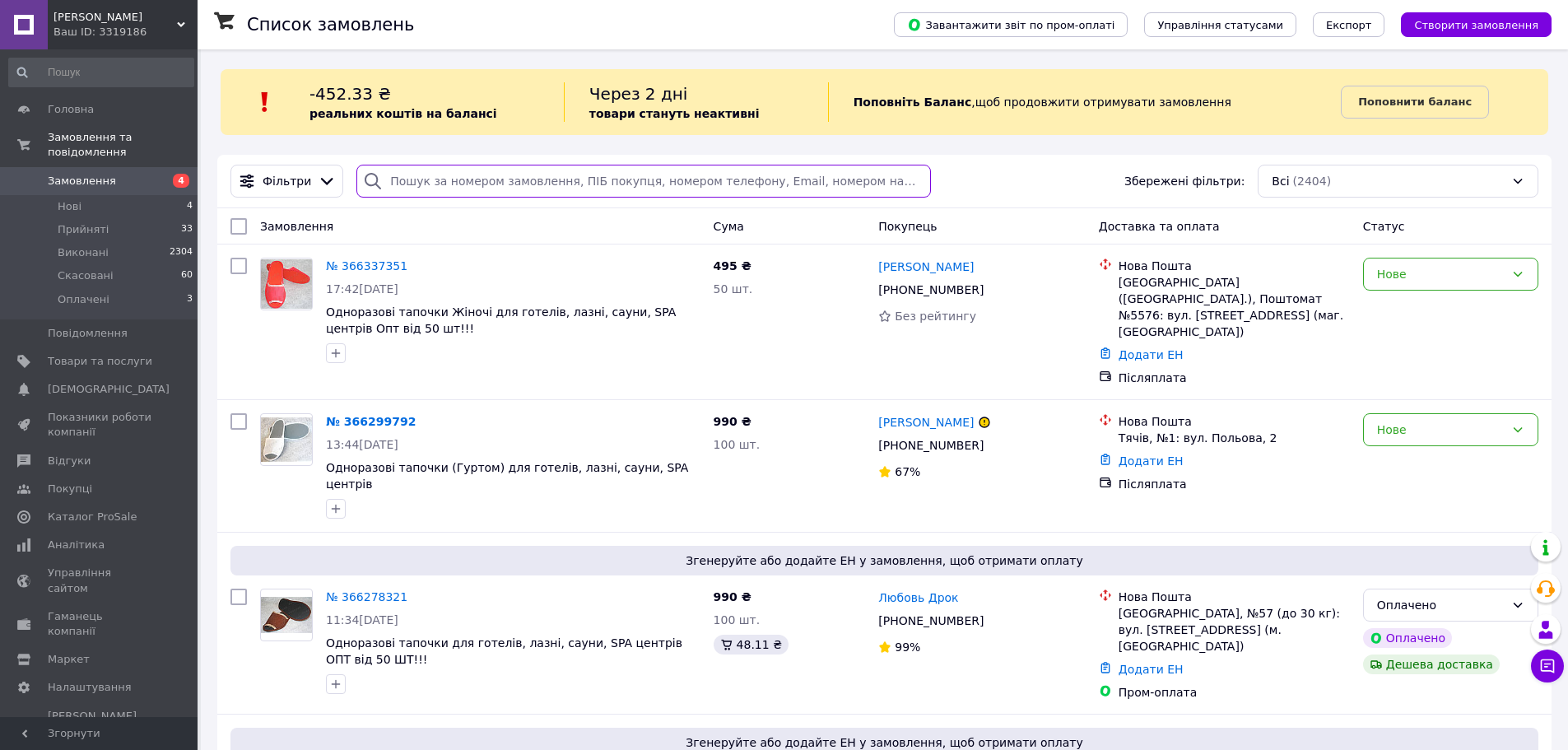
click at [393, 184] on input "search" at bounding box center [644, 181] width 574 height 33
paste input "363521318"
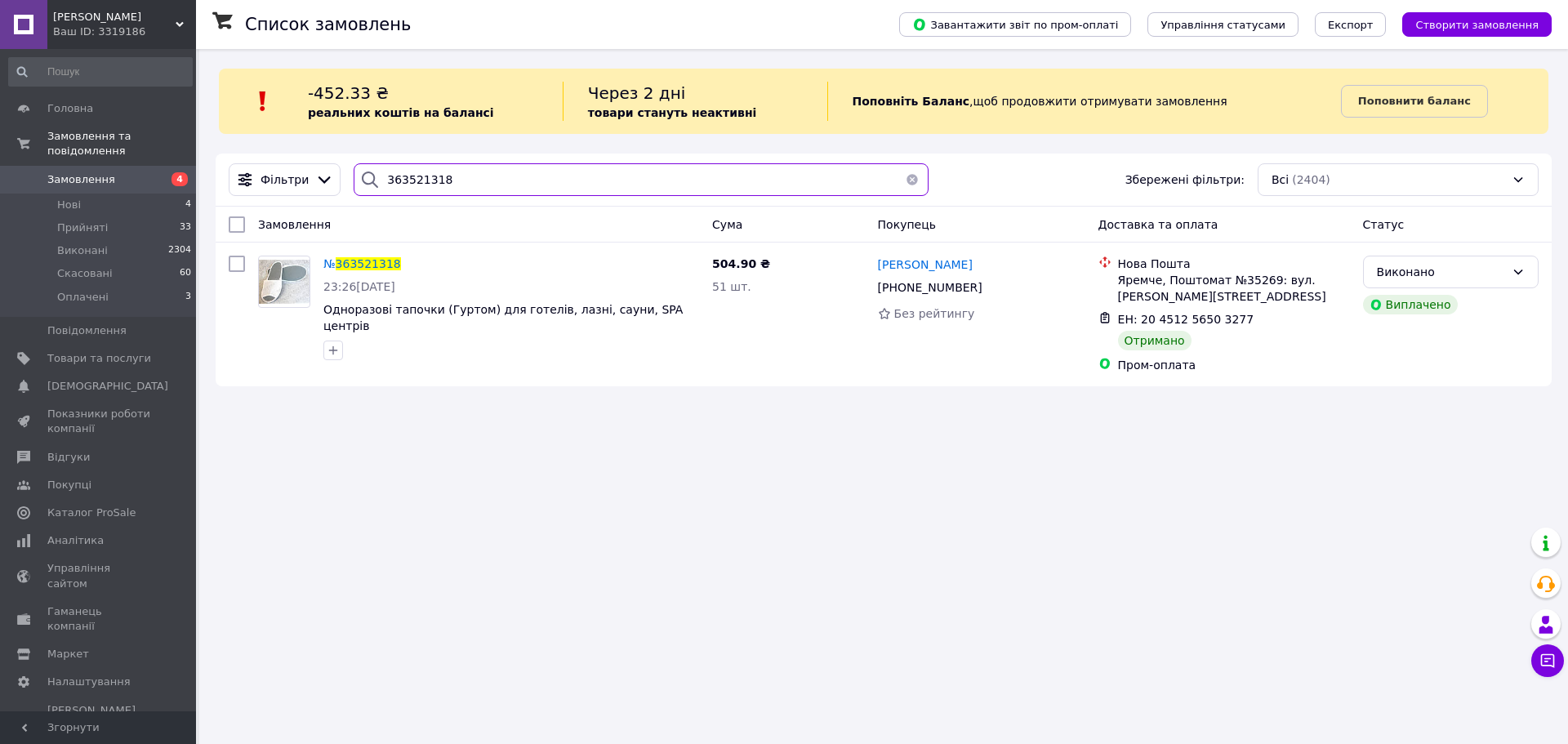
drag, startPoint x: 438, startPoint y: 181, endPoint x: 363, endPoint y: 171, distance: 75.7
click at [363, 171] on div "363521318" at bounding box center [641, 180] width 575 height 33
paste input "749140"
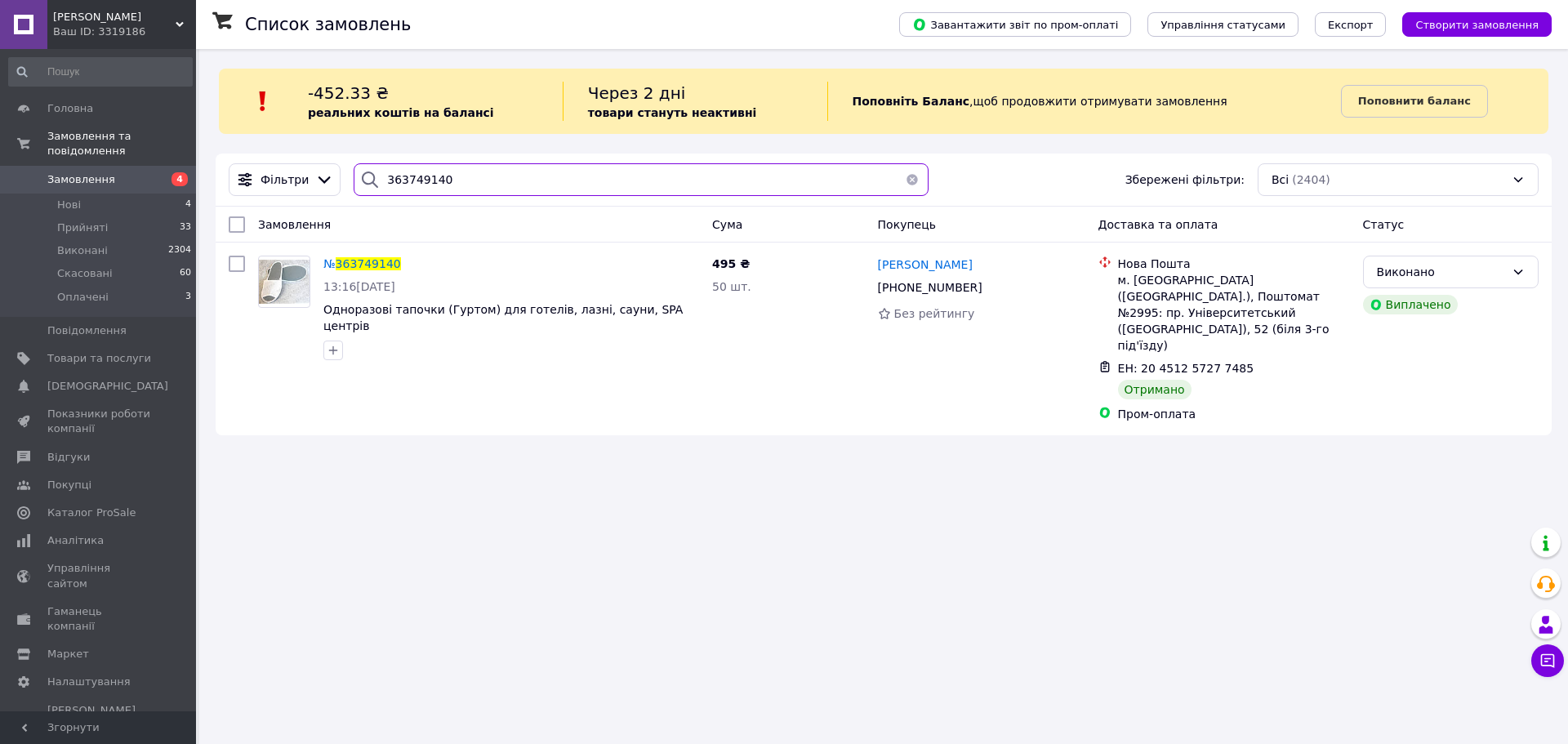
drag, startPoint x: 436, startPoint y: 176, endPoint x: 371, endPoint y: 172, distance: 65.1
click at [371, 172] on div "363749140" at bounding box center [641, 180] width 575 height 33
paste input "4134004"
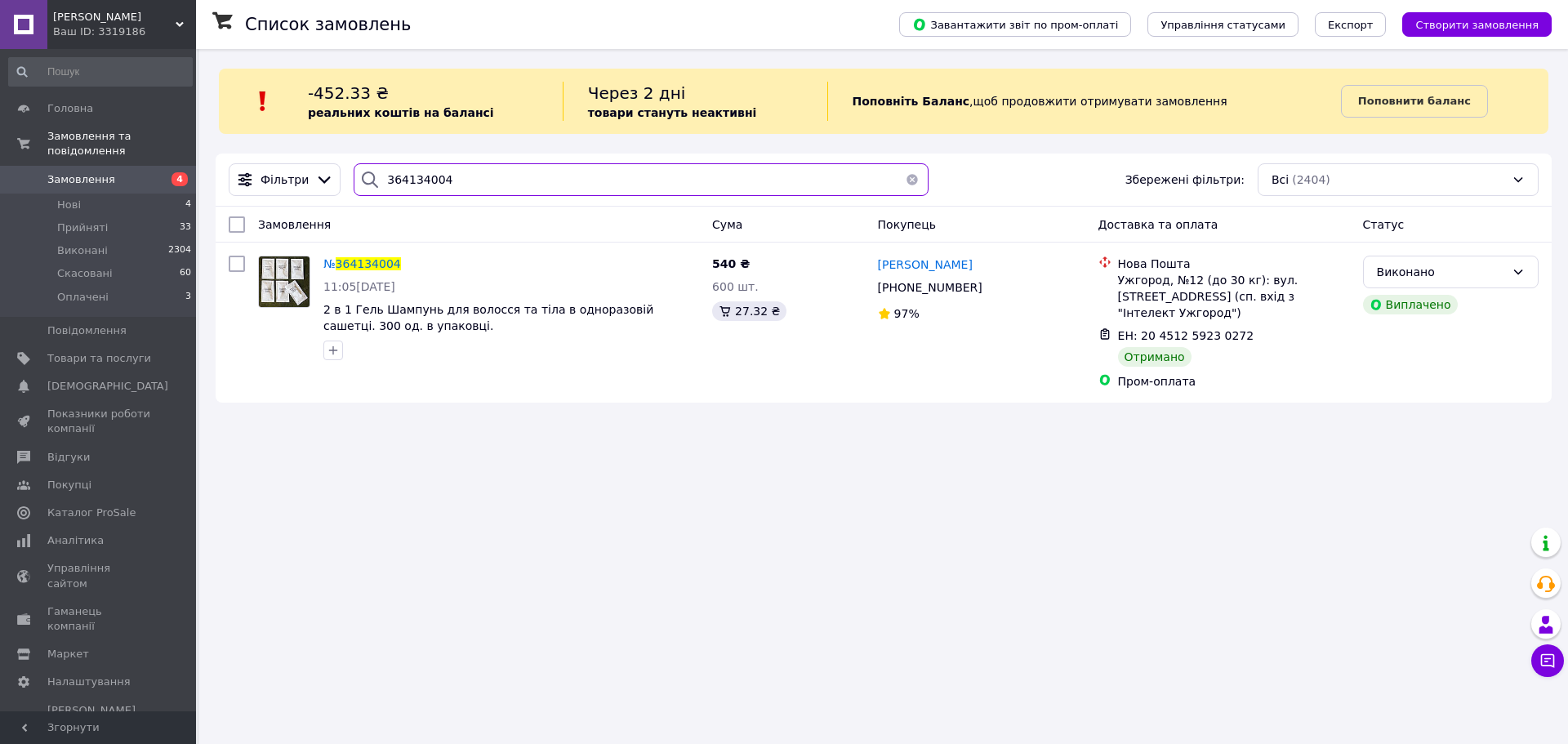
drag, startPoint x: 437, startPoint y: 175, endPoint x: 341, endPoint y: 215, distance: 104.0
click at [341, 215] on div "Фільтри 364134004 Збережені фільтри: Всі (2404) Замовлення Cума Покупець Достав…" at bounding box center [884, 278] width 1336 height 249
paste input "408196"
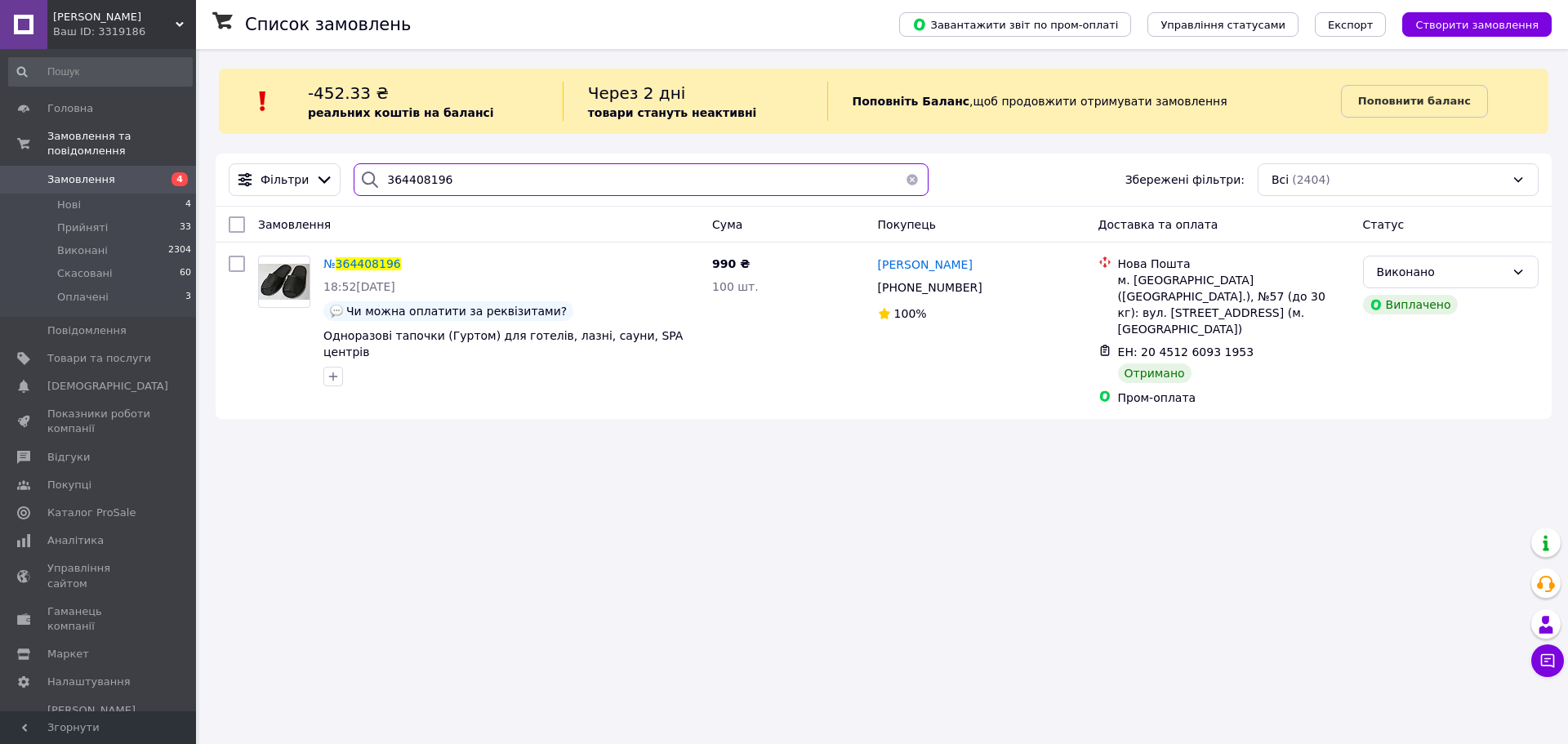
drag, startPoint x: 436, startPoint y: 173, endPoint x: 363, endPoint y: 170, distance: 73.1
click at [363, 170] on div "364408196" at bounding box center [641, 180] width 575 height 33
paste input "50384"
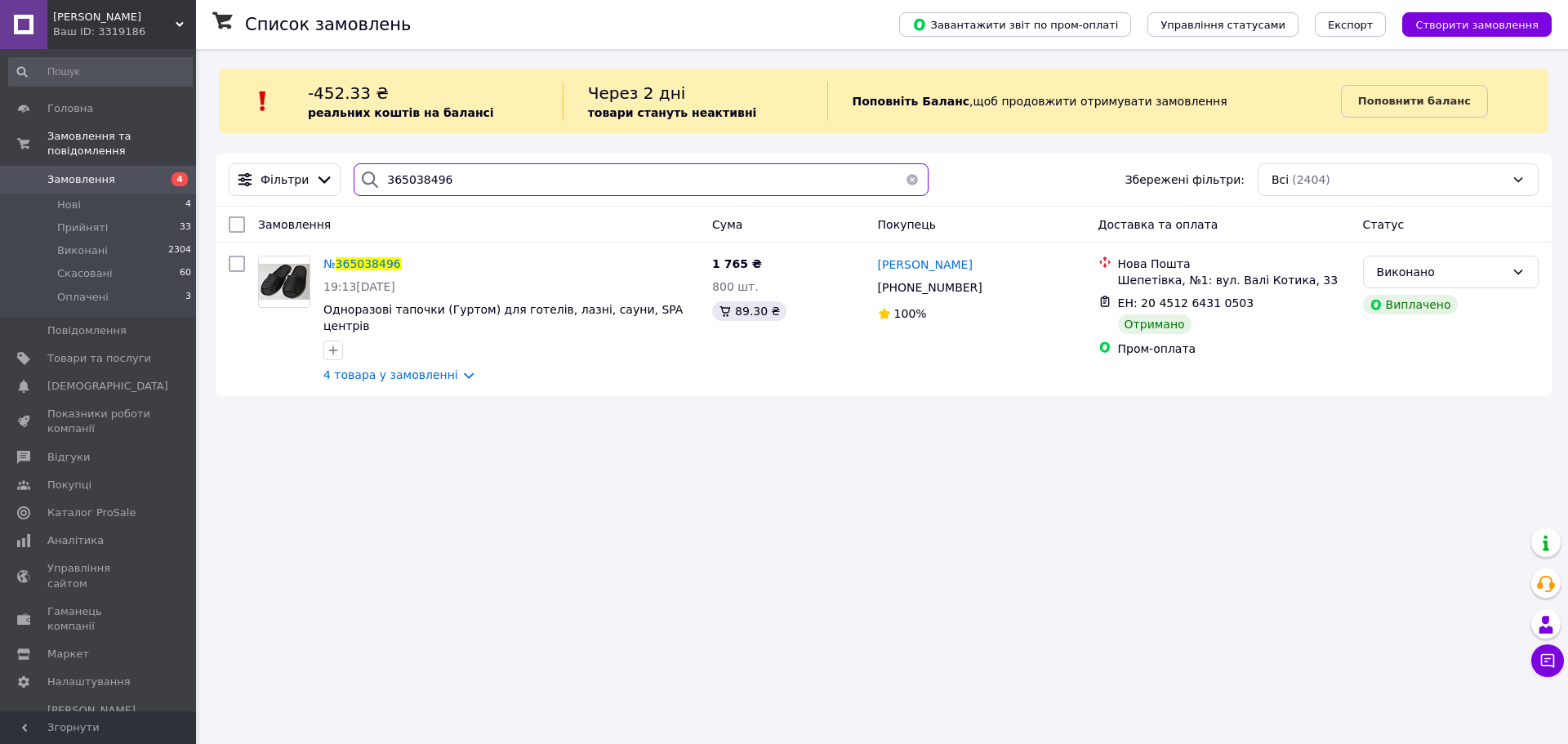
drag, startPoint x: 445, startPoint y: 176, endPoint x: 374, endPoint y: 178, distance: 71.0
click at [374, 178] on div "365038496" at bounding box center [641, 180] width 575 height 33
paste input "4711355"
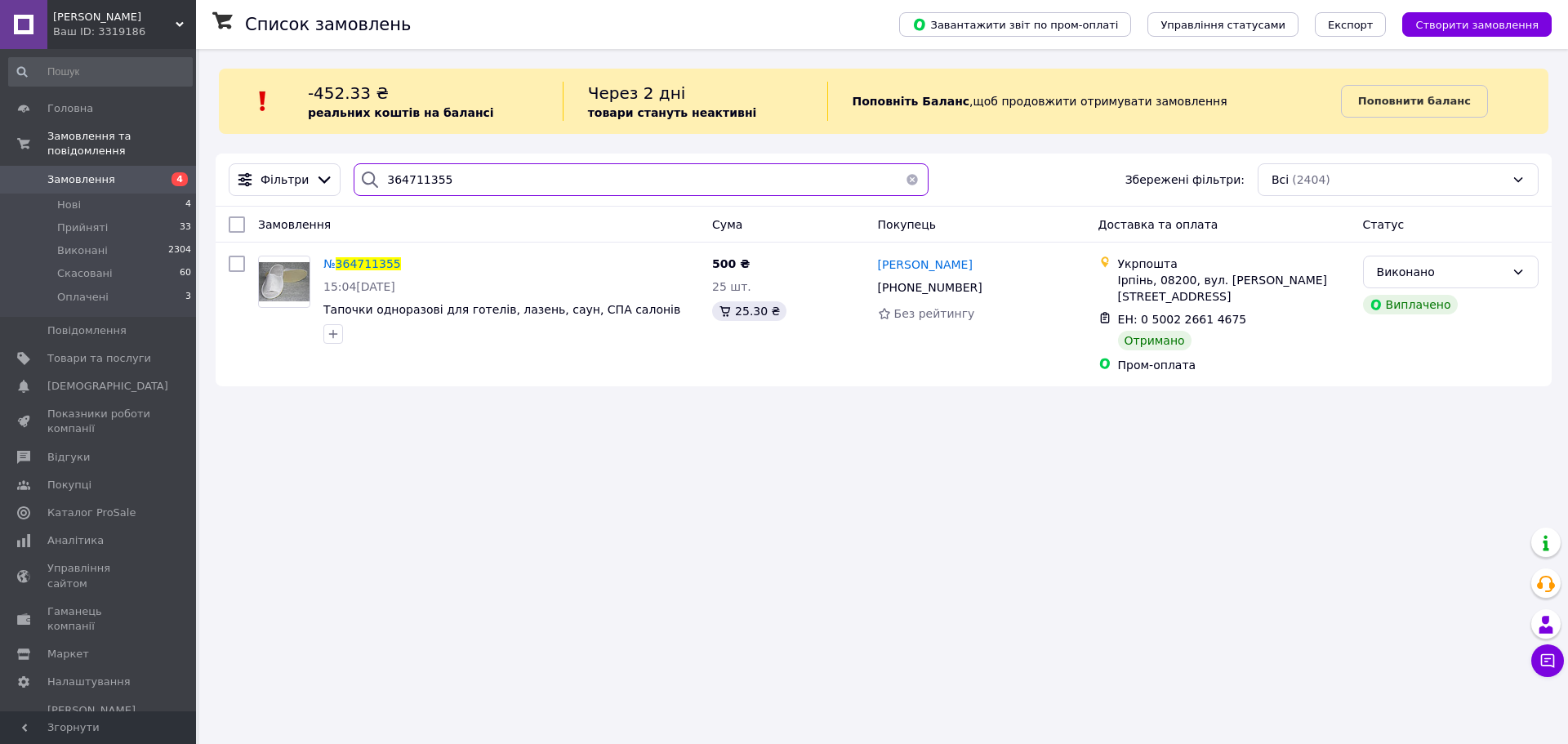
drag, startPoint x: 440, startPoint y: 182, endPoint x: 374, endPoint y: 188, distance: 66.3
click at [374, 184] on div "364711355" at bounding box center [641, 180] width 575 height 33
paste input "5425182"
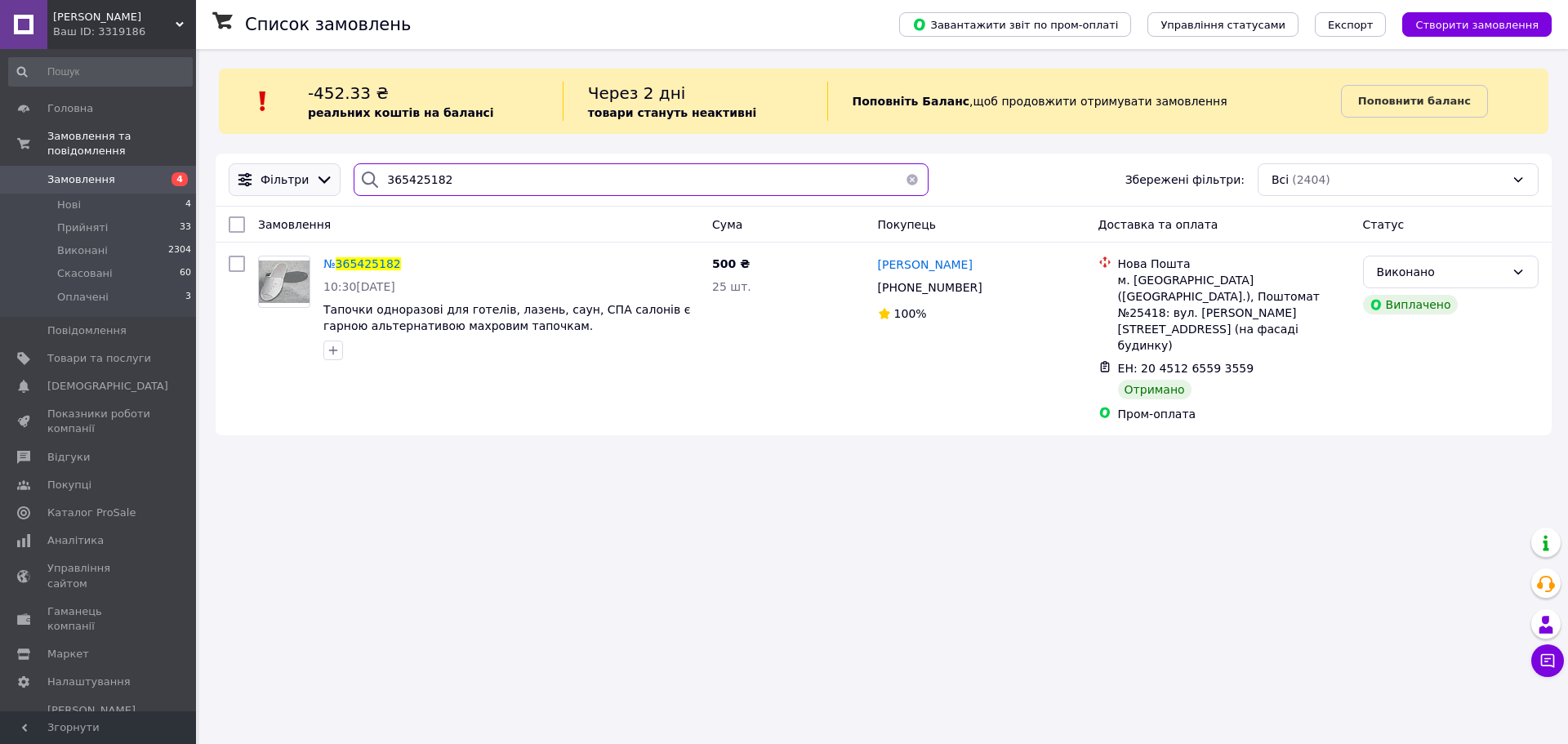
drag, startPoint x: 457, startPoint y: 178, endPoint x: 327, endPoint y: 176, distance: 130.0
click at [327, 176] on div "Фільтри 365425182 Збережені фільтри: Всі (2404)" at bounding box center [884, 180] width 1323 height 33
paste input "380565"
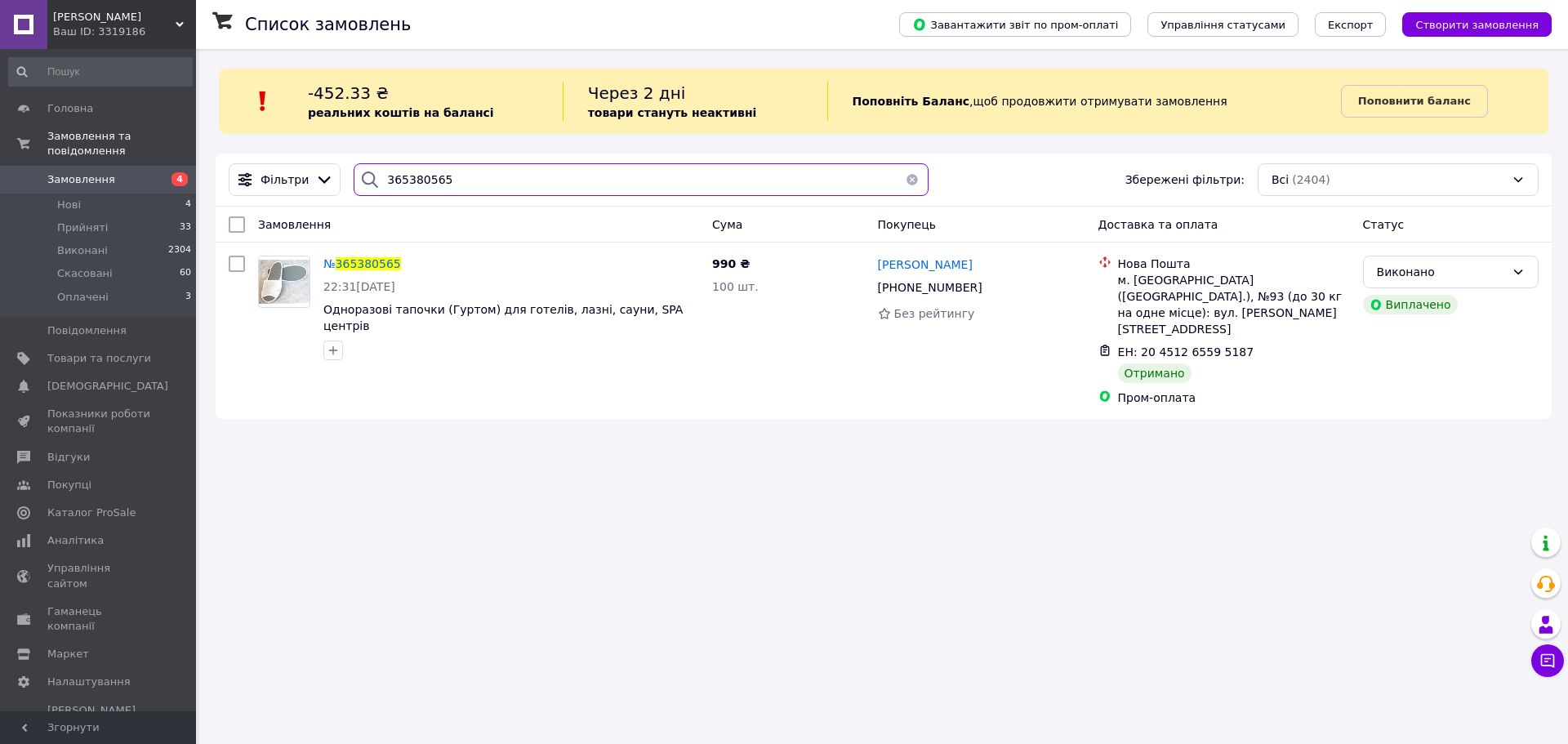
drag, startPoint x: 448, startPoint y: 173, endPoint x: 370, endPoint y: 176, distance: 78.1
click at [370, 176] on div "365380565" at bounding box center [641, 180] width 575 height 33
paste input "9613"
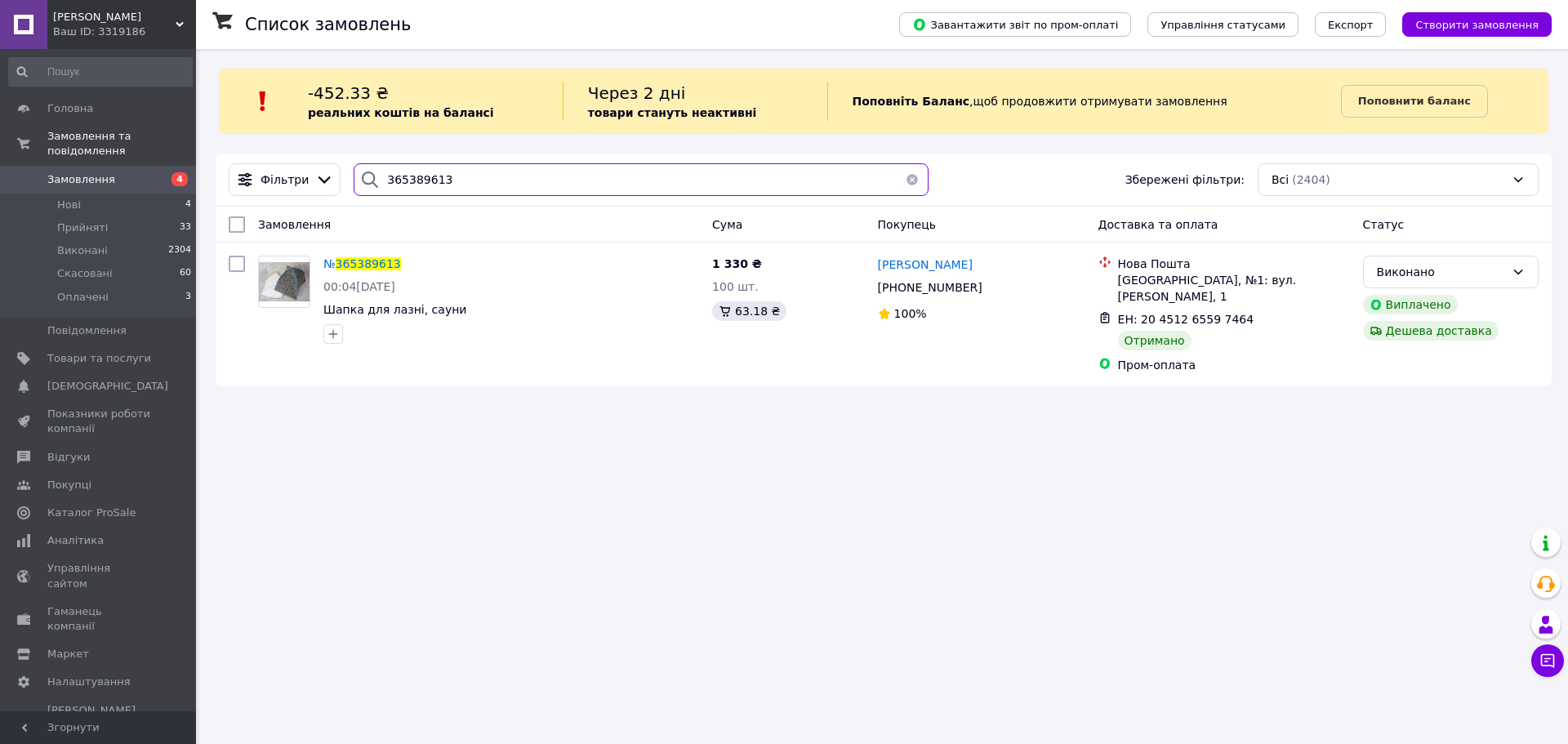
drag, startPoint x: 442, startPoint y: 181, endPoint x: 415, endPoint y: 186, distance: 27.5
click at [354, 169] on div "365389613" at bounding box center [641, 180] width 575 height 33
paste input "701821"
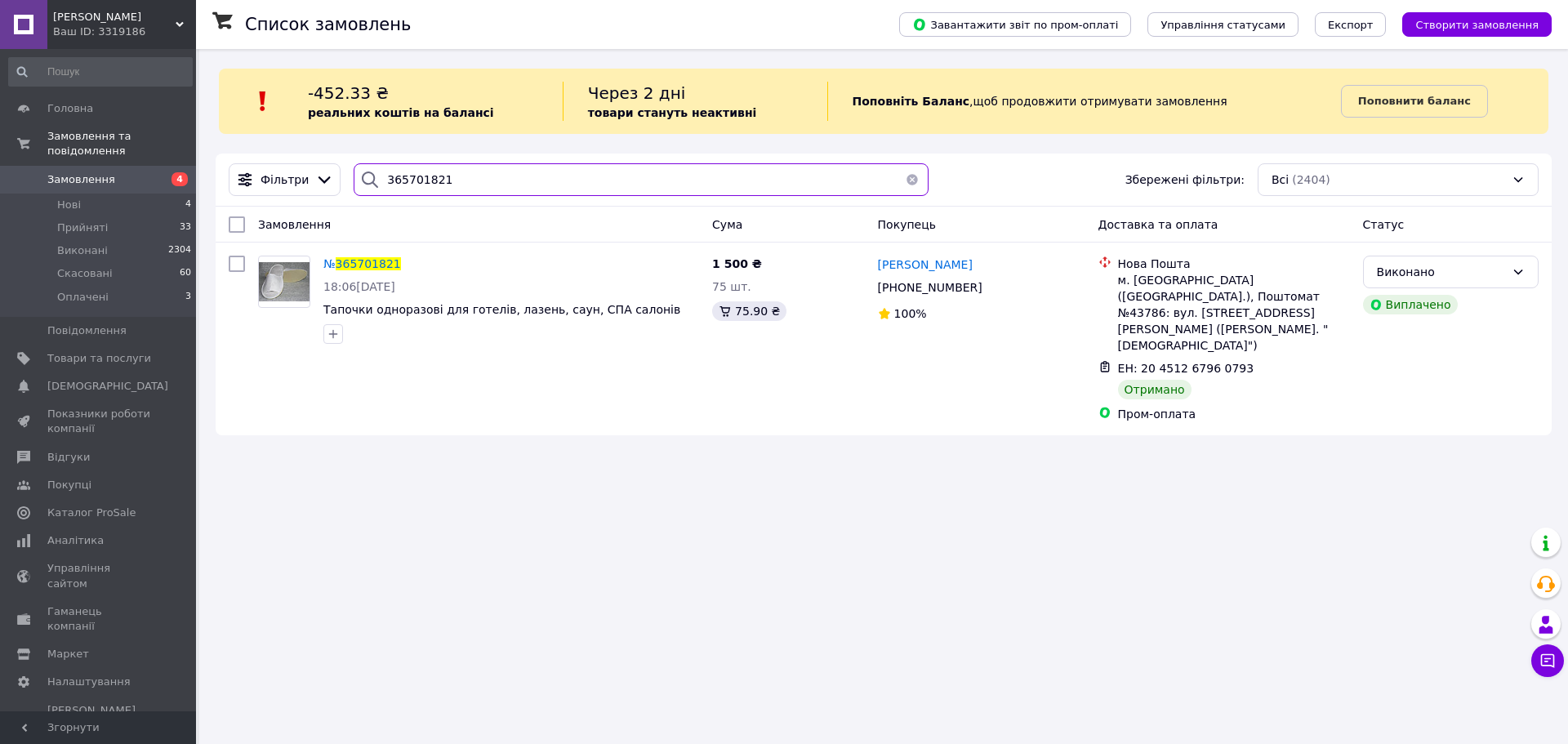
drag, startPoint x: 443, startPoint y: 179, endPoint x: 387, endPoint y: 178, distance: 56.0
click at [379, 177] on div "365701821" at bounding box center [641, 180] width 575 height 33
paste input "878155"
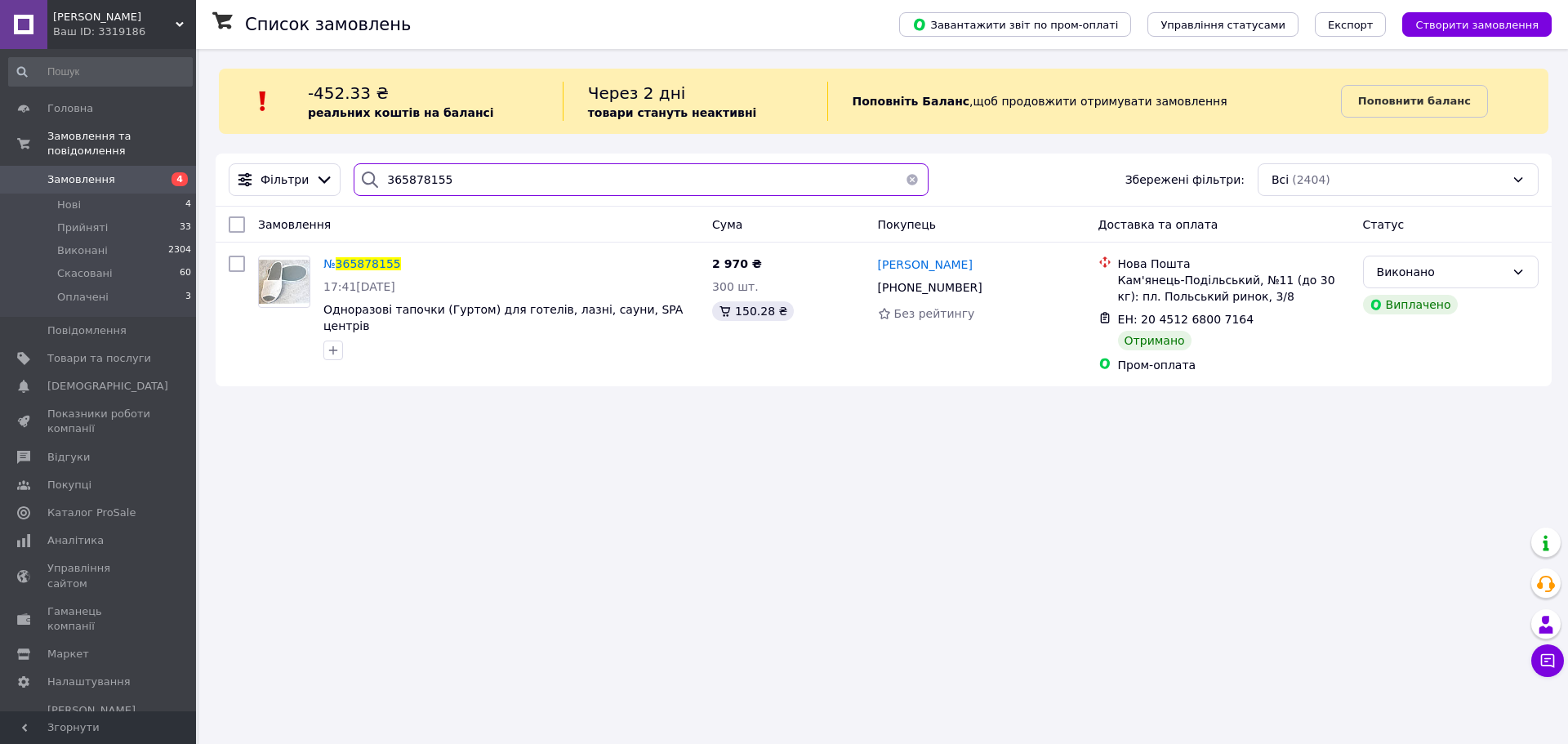
drag, startPoint x: 447, startPoint y: 176, endPoint x: 401, endPoint y: 181, distance: 46.3
click at [376, 172] on div "365878155" at bounding box center [641, 180] width 575 height 33
paste input "986553"
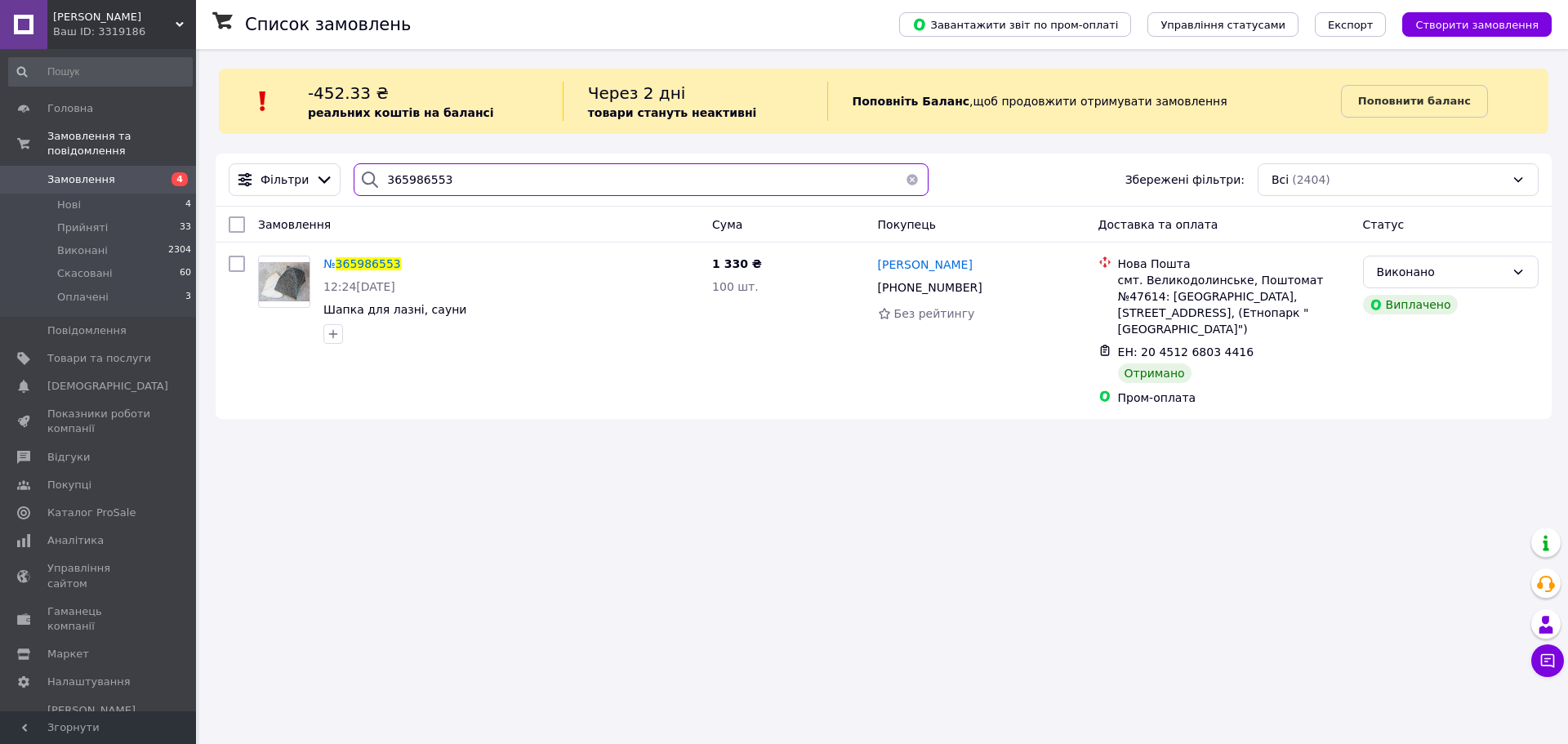
drag, startPoint x: 443, startPoint y: 182, endPoint x: 373, endPoint y: 188, distance: 70.3
click at [373, 188] on div "365986553" at bounding box center [641, 180] width 575 height 33
paste input "8187"
type input "365988187"
click at [66, 197] on span "Нові" at bounding box center [68, 204] width 23 height 15
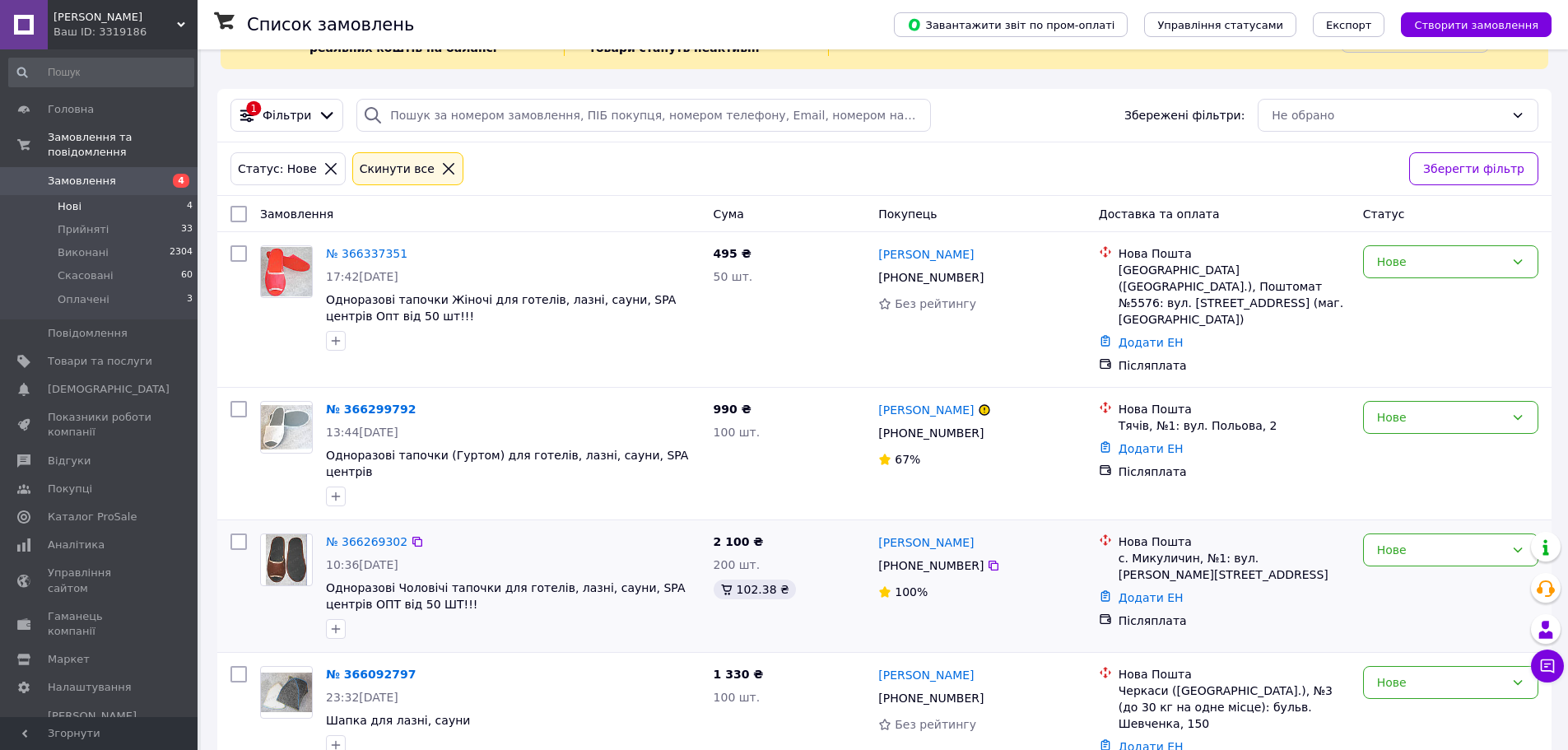
scroll to position [68, 0]
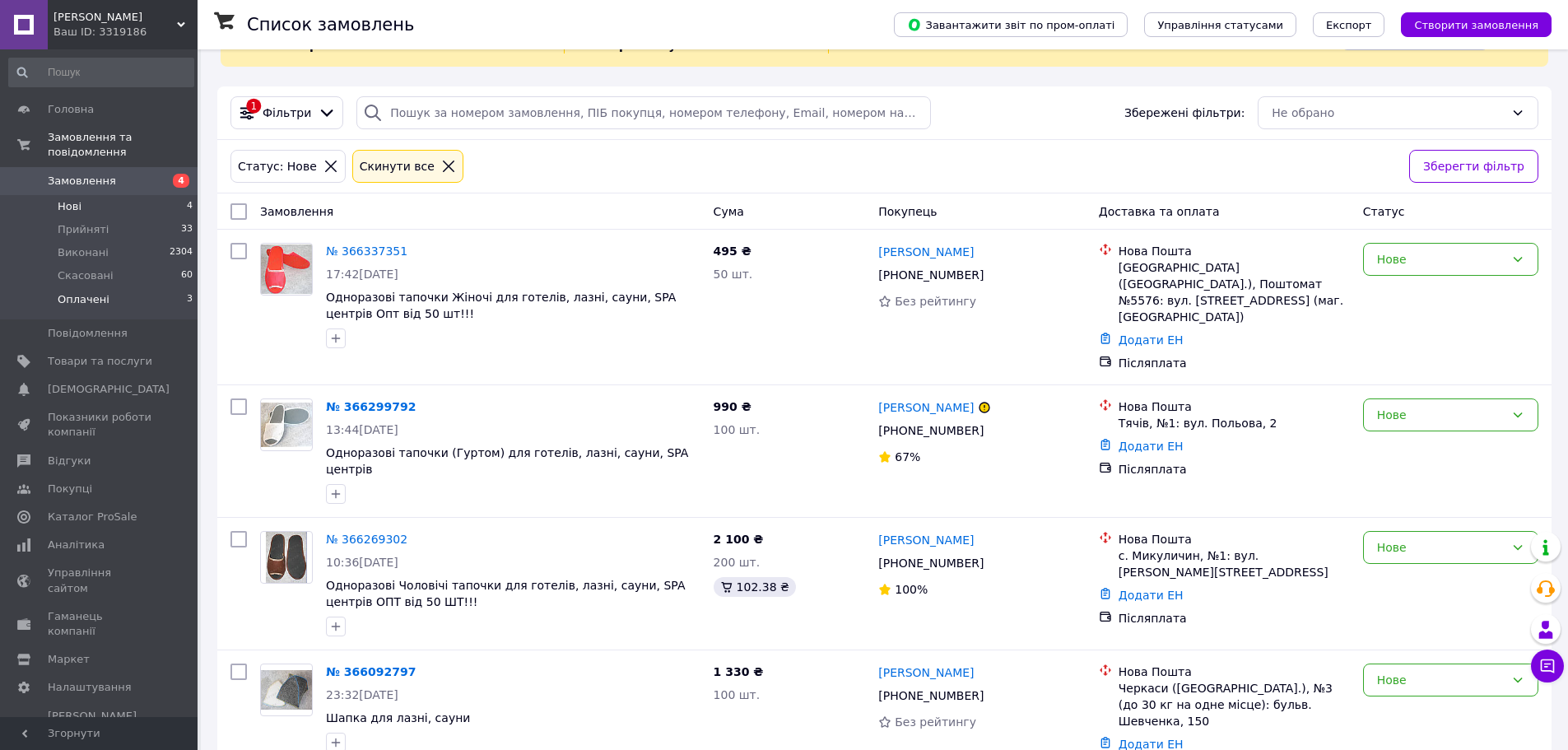
click at [81, 292] on span "Оплачені" at bounding box center [83, 299] width 51 height 15
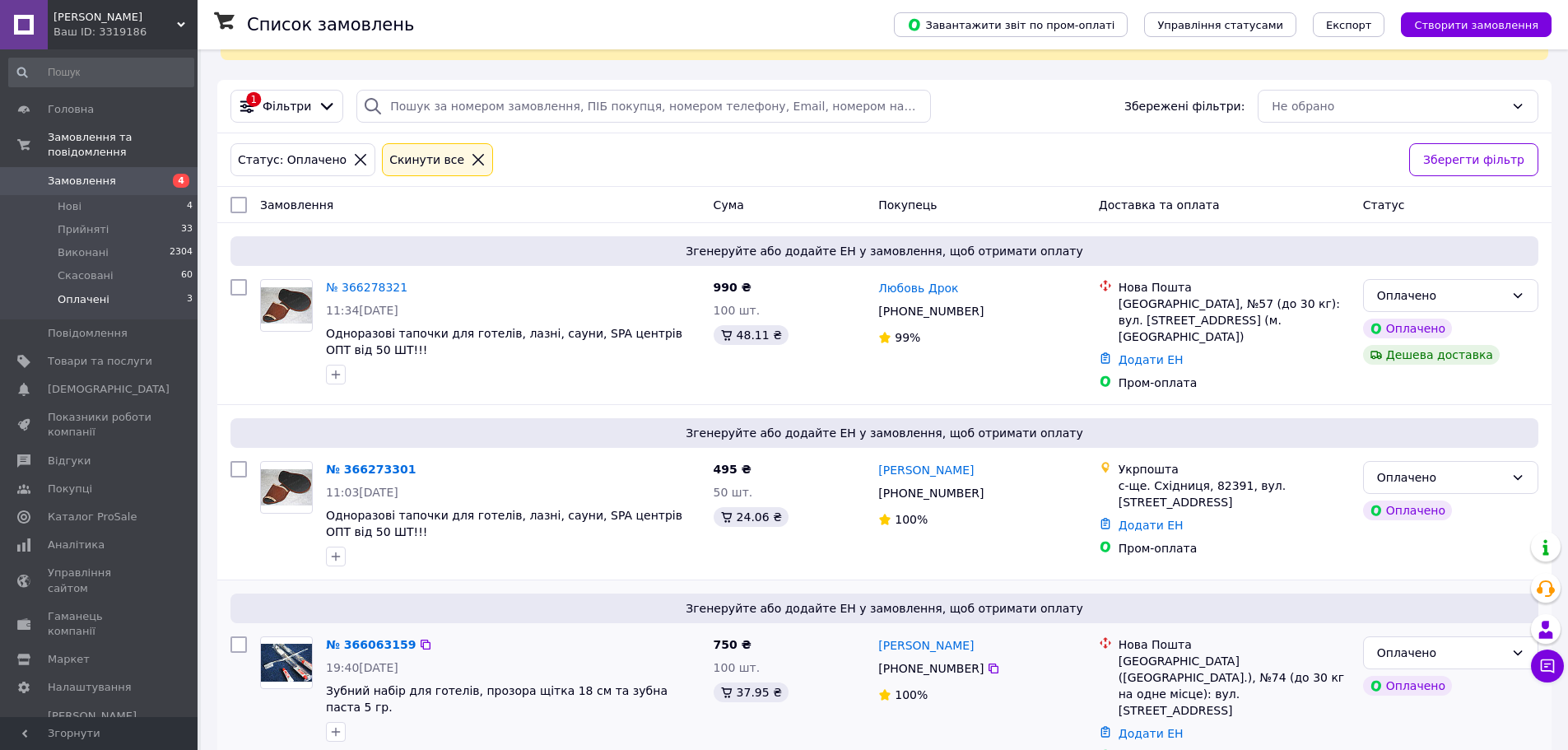
scroll to position [81, 0]
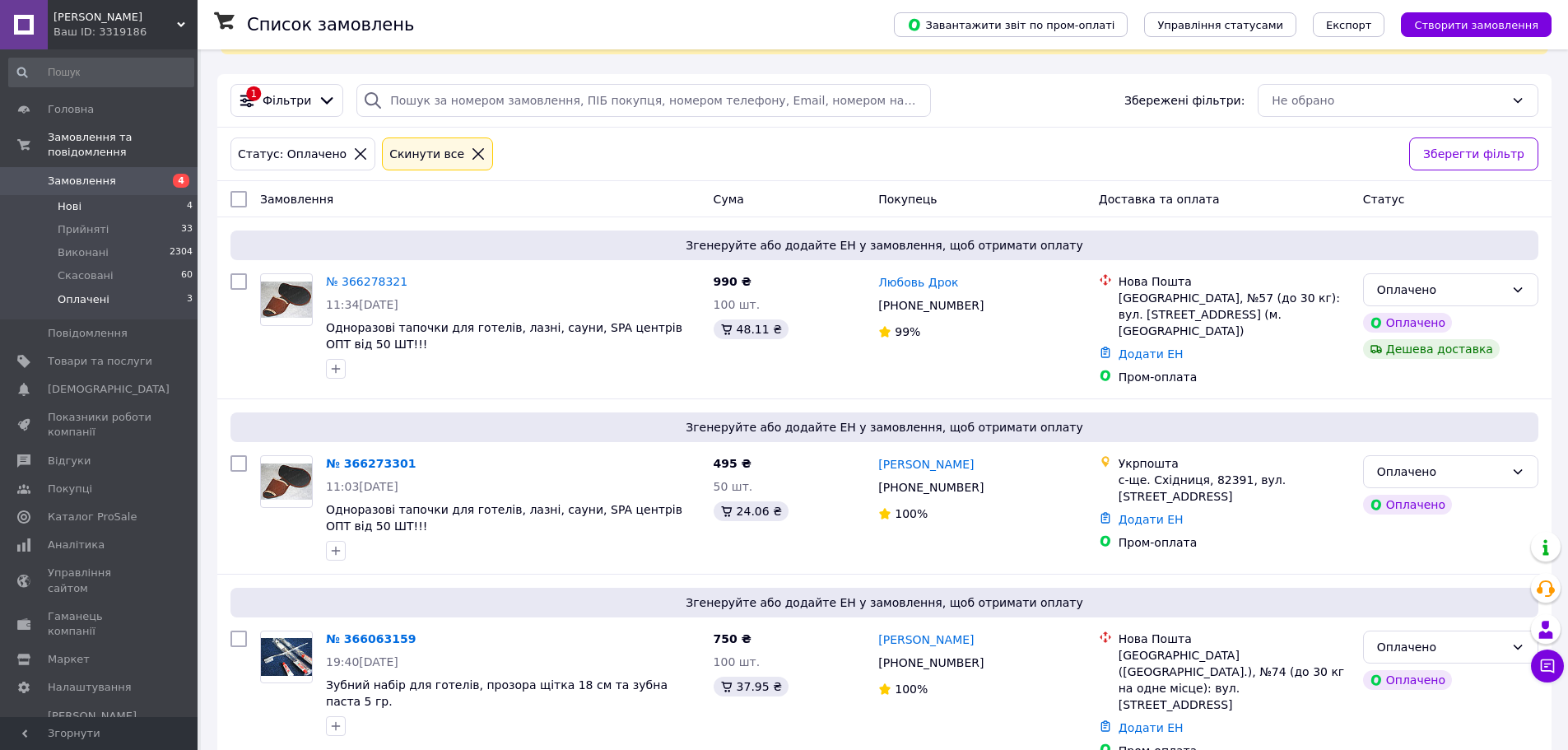
click at [75, 199] on span "Нові" at bounding box center [69, 206] width 24 height 15
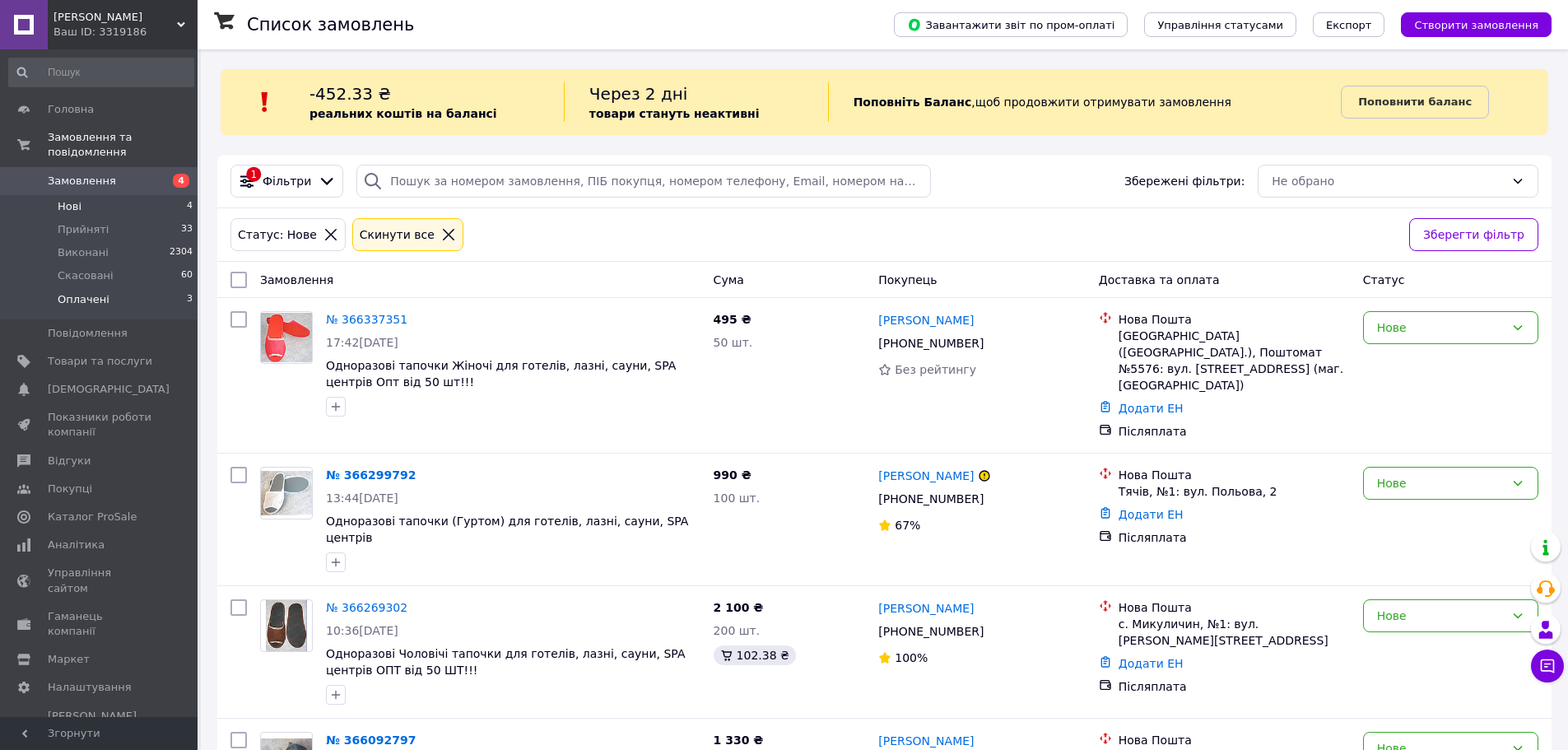
click at [84, 292] on span "Оплачені" at bounding box center [83, 299] width 51 height 15
